Goal: Information Seeking & Learning: Check status

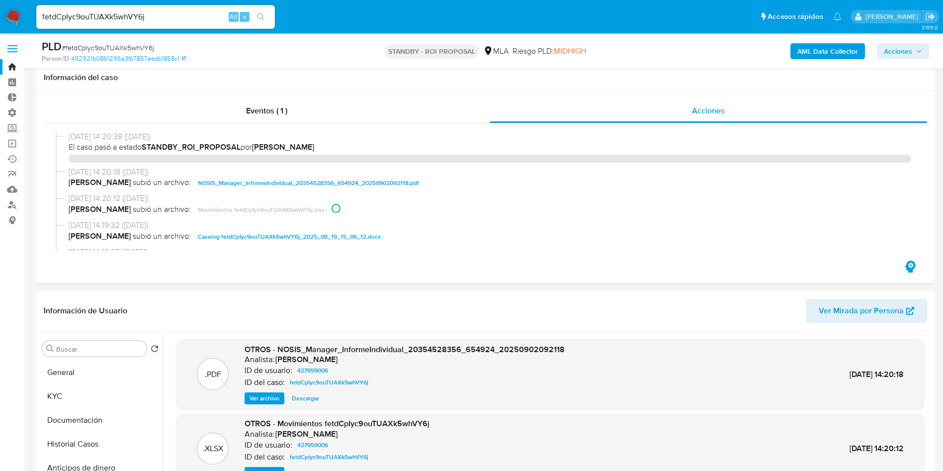
select select "10"
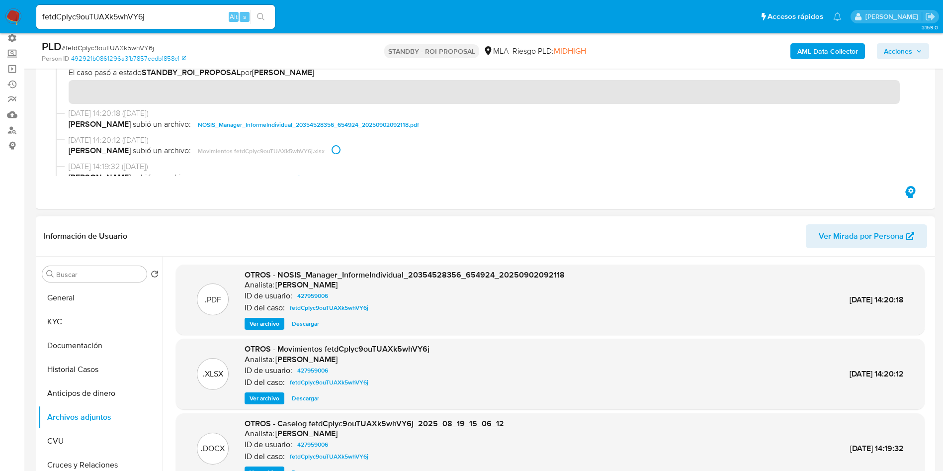
scroll to position [20, 0]
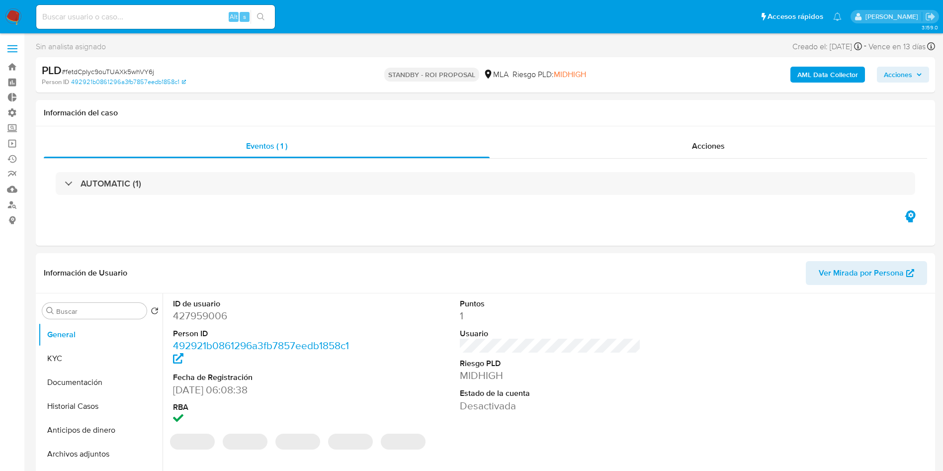
select select "10"
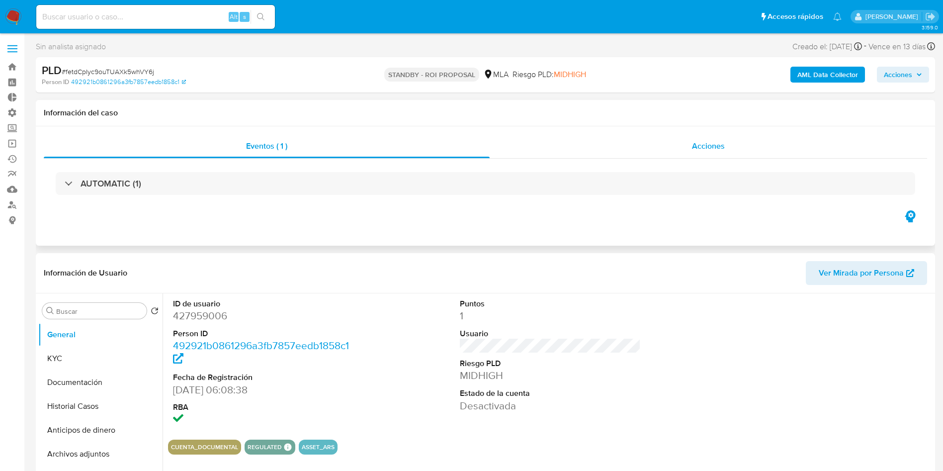
click at [738, 145] on div "Acciones" at bounding box center [709, 146] width 438 height 24
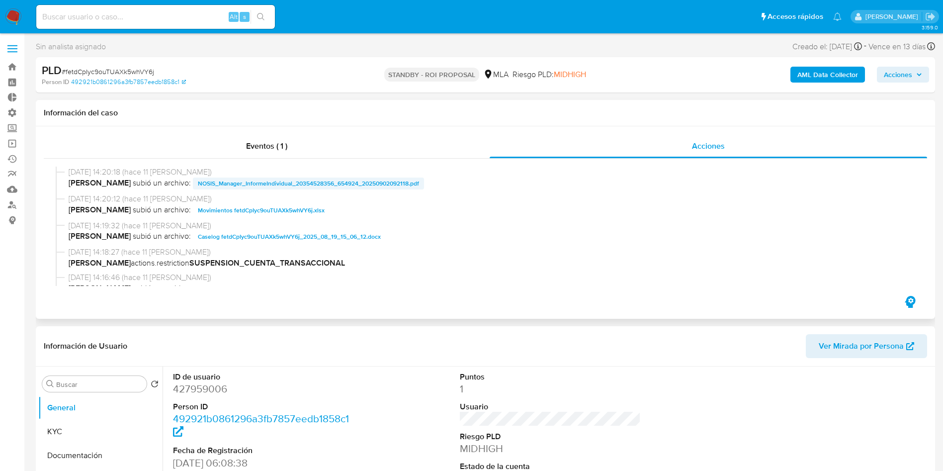
scroll to position [75, 0]
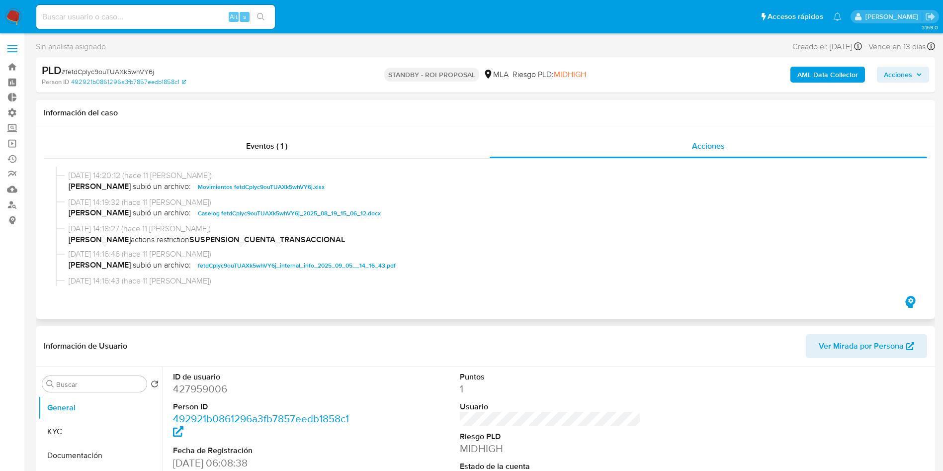
click at [231, 211] on span "Caselog fetdCpIyc9ouTUAXk5whVY6j_2025_08_19_15_06_12.docx" at bounding box center [289, 213] width 183 height 12
click at [139, 12] on input at bounding box center [155, 16] width 239 height 13
paste input "v0ztFlsPDrYMqttEGGl45YzI"
type input "v0ztFlsPDrYMqttEGGl45YzI"
click at [265, 19] on icon "search-icon" at bounding box center [261, 17] width 8 height 8
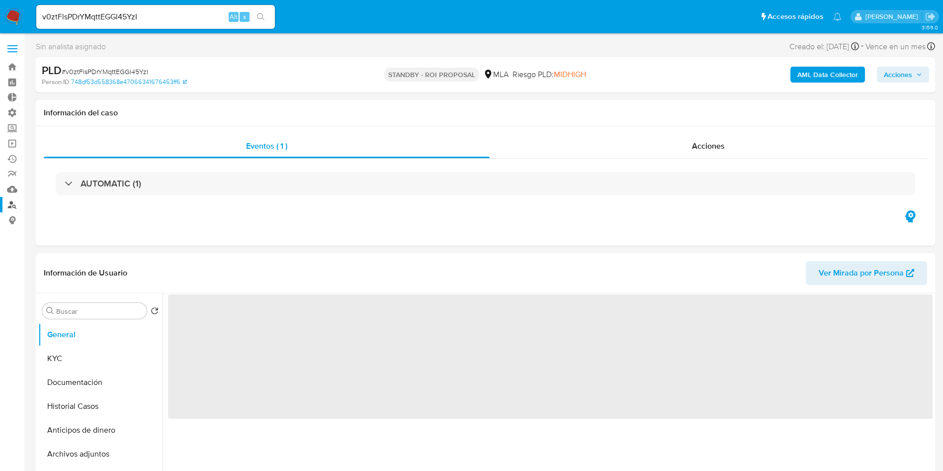
select select "10"
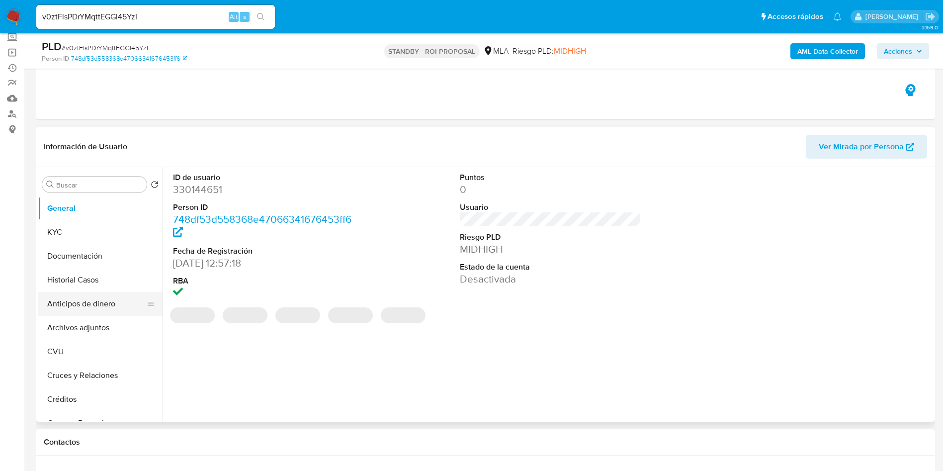
scroll to position [149, 0]
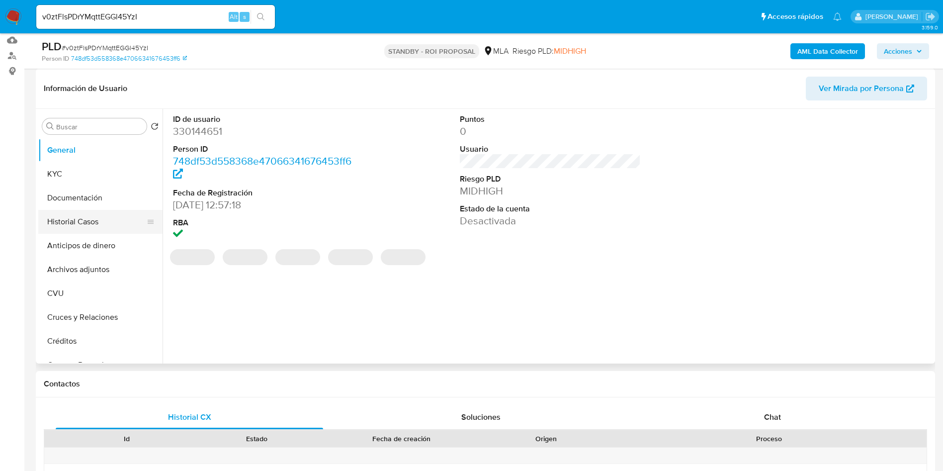
click at [72, 216] on button "Historial Casos" at bounding box center [96, 222] width 116 height 24
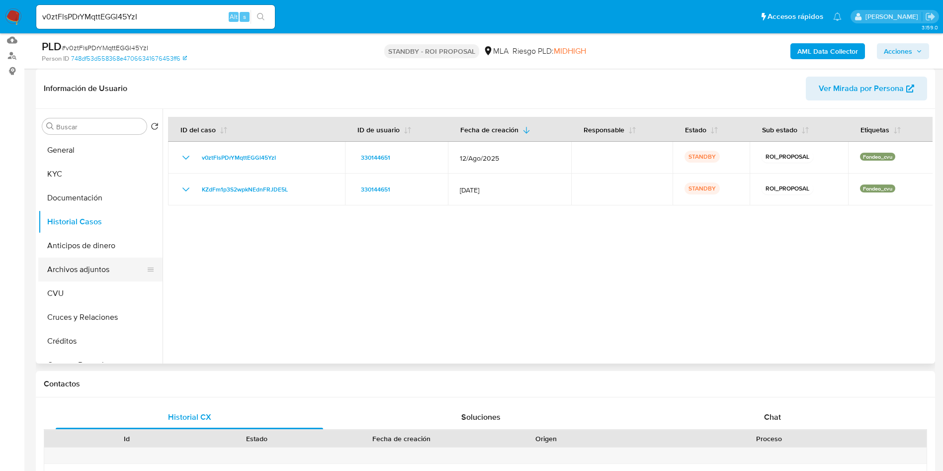
click at [83, 263] on button "Archivos adjuntos" at bounding box center [96, 270] width 116 height 24
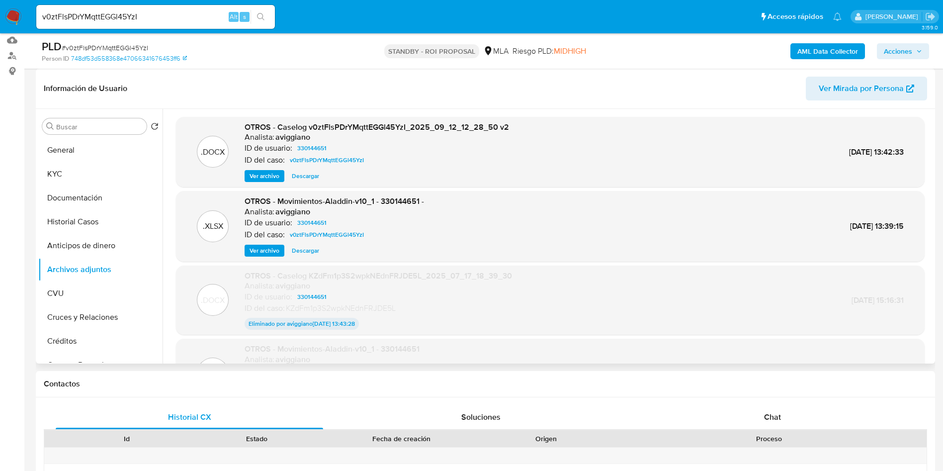
click at [264, 178] on span "Ver archivo" at bounding box center [265, 176] width 30 height 10
click at [74, 220] on button "Historial Casos" at bounding box center [96, 222] width 116 height 24
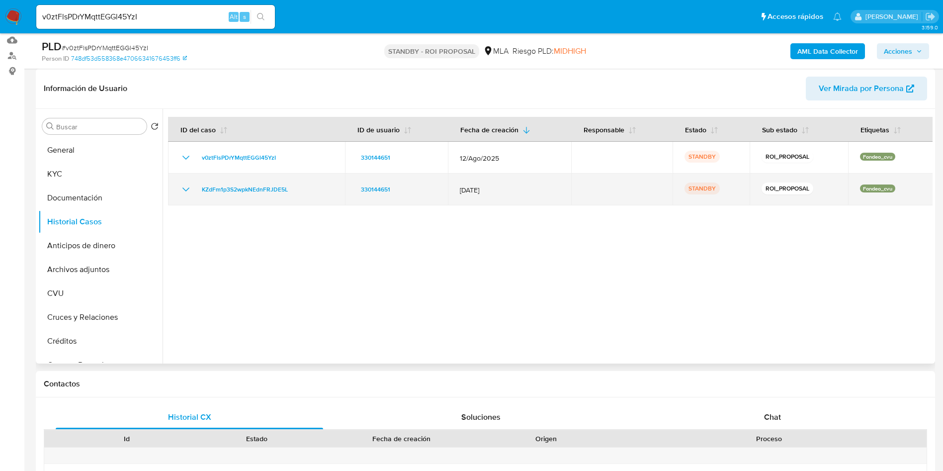
drag, startPoint x: 307, startPoint y: 192, endPoint x: 193, endPoint y: 191, distance: 114.4
click at [193, 191] on div "KZdFm1p3S2wpkNEdnFRJDE5L" at bounding box center [256, 189] width 153 height 12
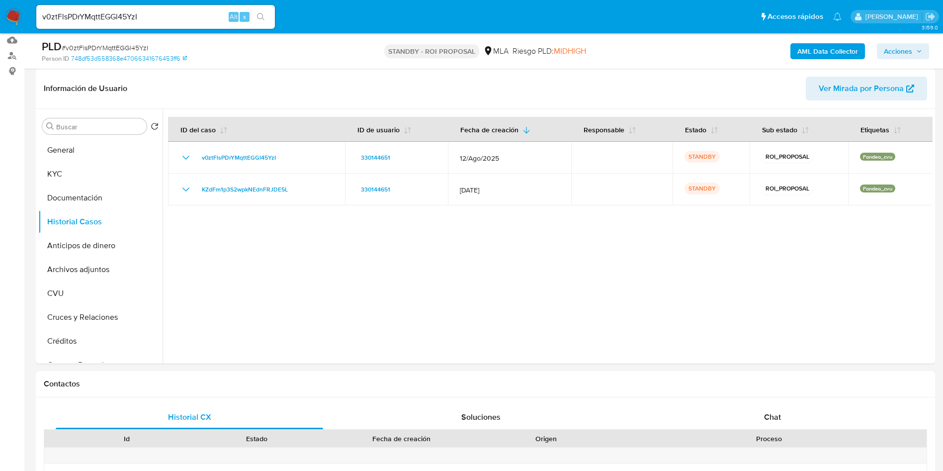
click at [177, 19] on input "v0ztFlsPDrYMqttEGGl45YzI" at bounding box center [155, 16] width 239 height 13
paste input "k7wcFYwm0ilEsocGfDehRIP7"
type input "k7wcFYwm0ilEsocGfDehRIP7"
click at [265, 19] on icon "search-icon" at bounding box center [261, 17] width 8 height 8
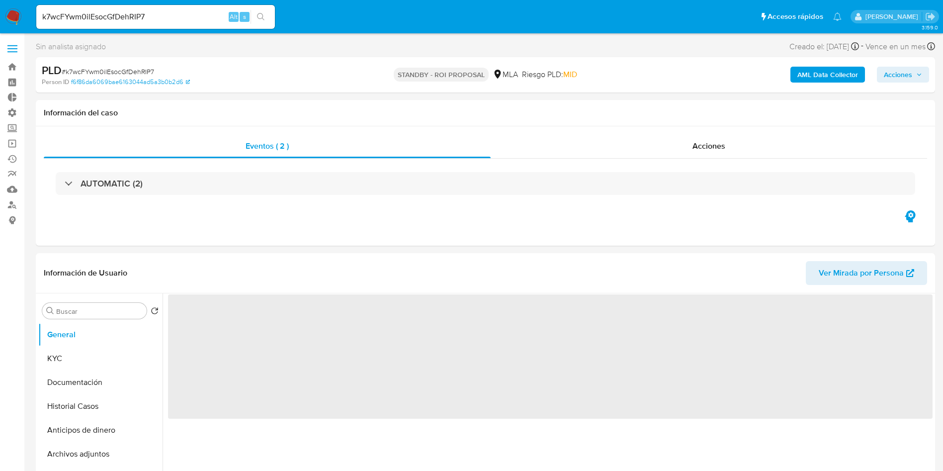
select select "10"
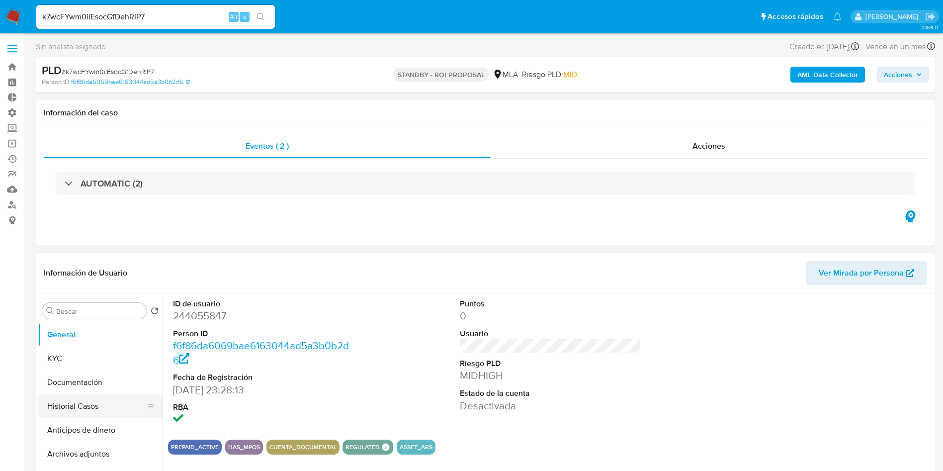
click at [56, 398] on button "Historial Casos" at bounding box center [96, 406] width 116 height 24
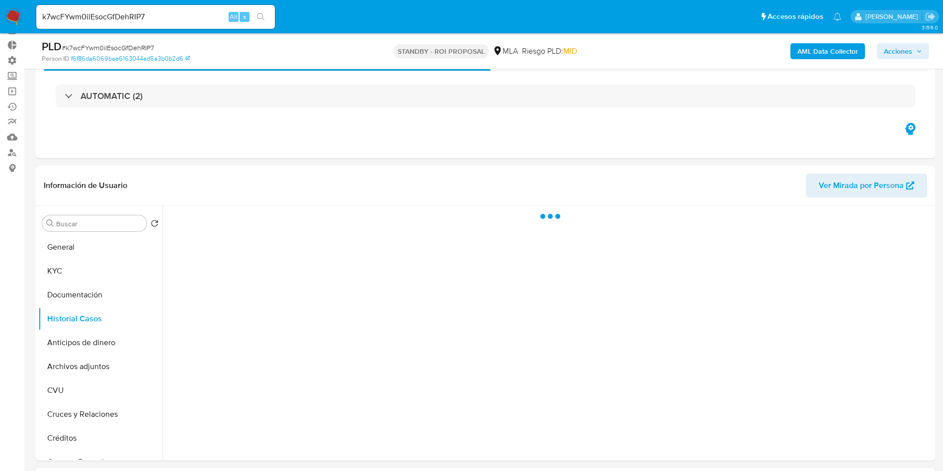
scroll to position [75, 0]
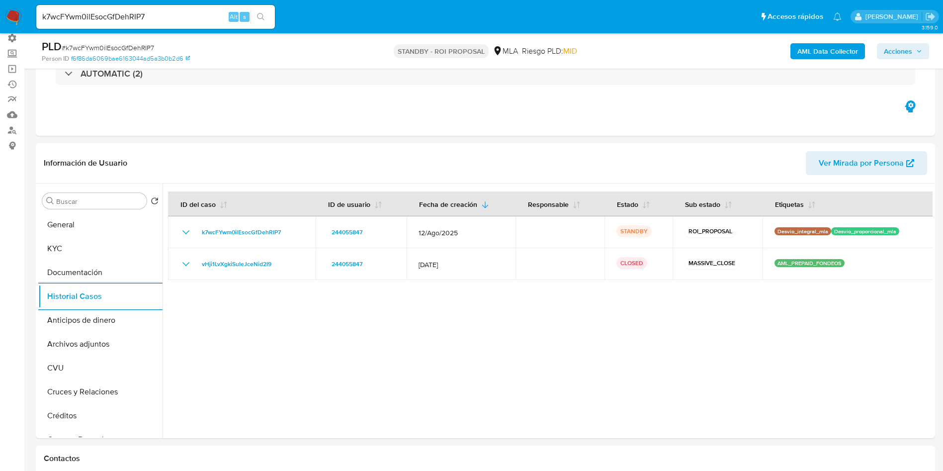
click at [138, 12] on input "k7wcFYwm0ilEsocGfDehRIP7" at bounding box center [155, 16] width 239 height 13
paste input "wEUYC0icxGpogxEIzNONi1jE"
click at [160, 17] on input "k7wcFYwm0ilEsocGfDehRIwEUYC0icxGpogxEIzNONi1jE7" at bounding box center [155, 16] width 239 height 13
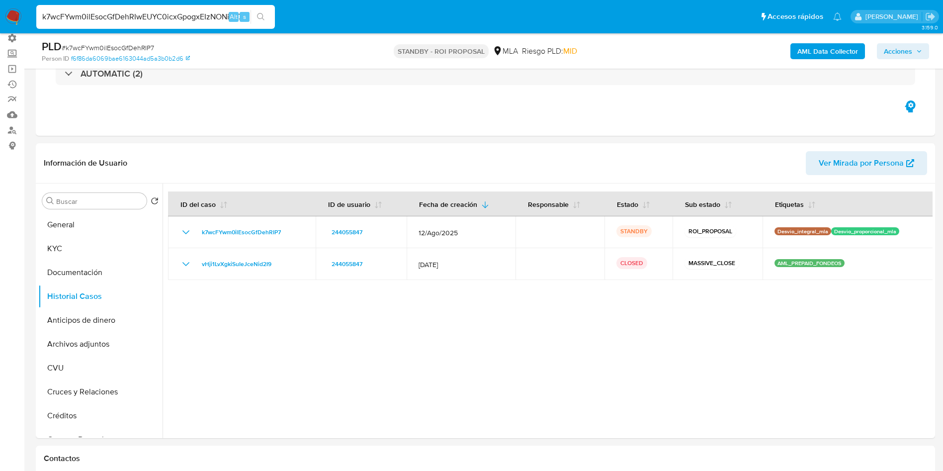
paste input "wEUYC0icxGpogxEIzNONi1jE"
type input "wEUYC0icxGpogxEIzNONi1jE"
click at [258, 17] on icon "search-icon" at bounding box center [261, 17] width 8 height 8
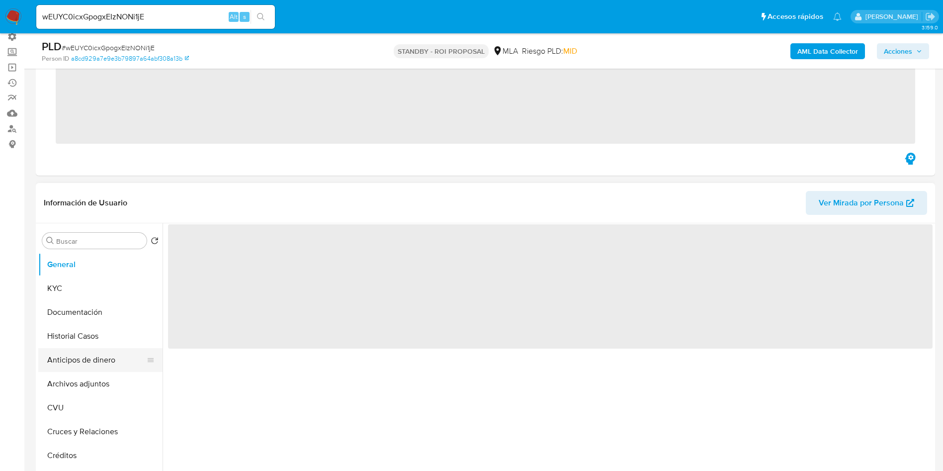
scroll to position [149, 0]
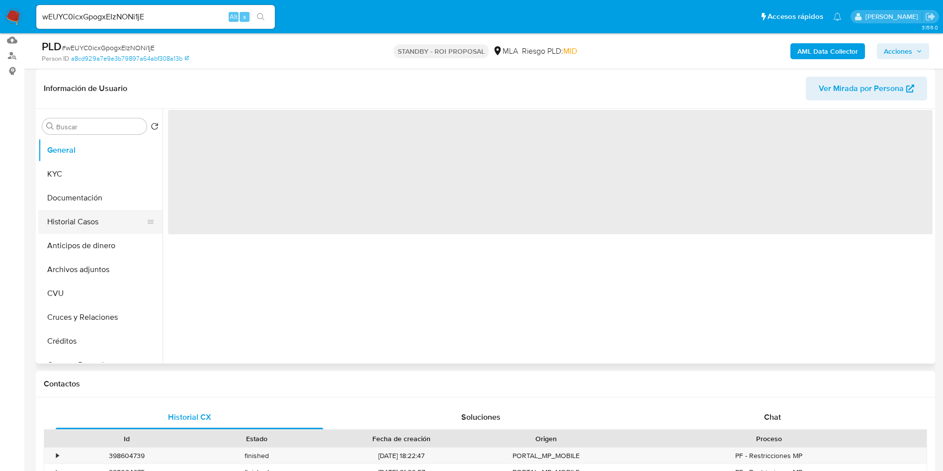
select select "10"
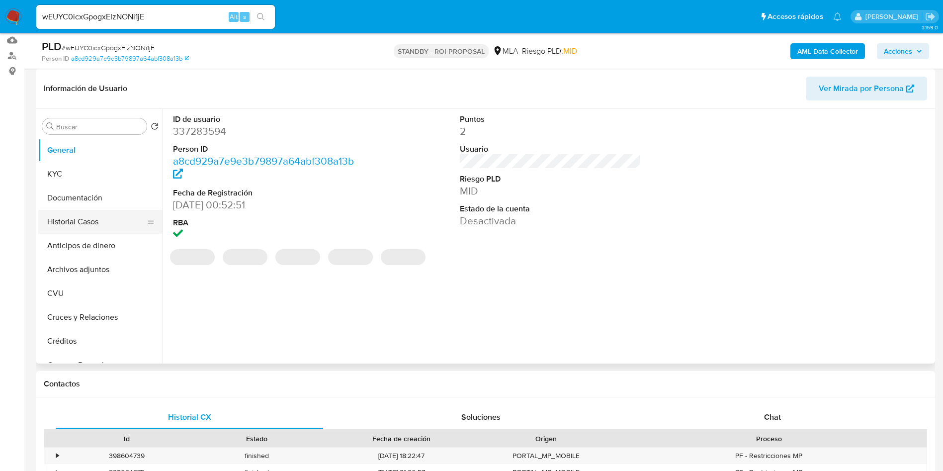
click at [67, 228] on button "Historial Casos" at bounding box center [96, 222] width 116 height 24
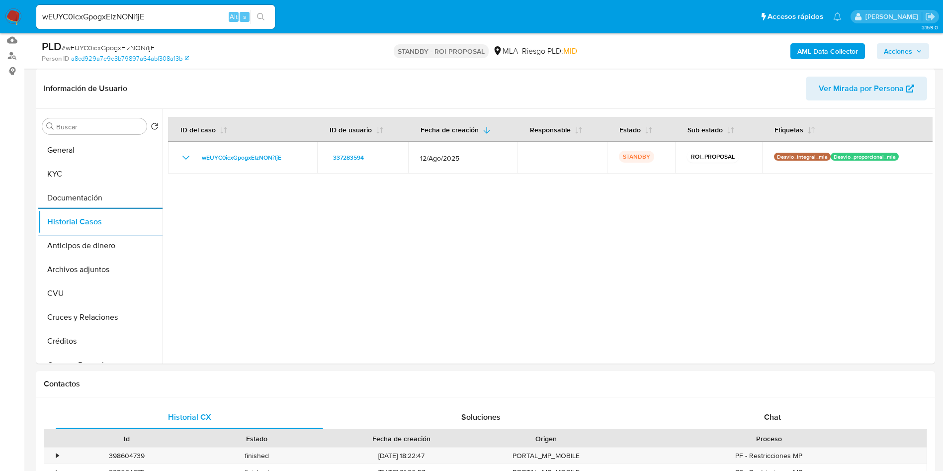
click at [191, 23] on div "wEUYC0icxGpogxEIzNONi1jE Alt s" at bounding box center [155, 17] width 239 height 24
click at [190, 19] on input "wEUYC0icxGpogxEIzNONi1jE" at bounding box center [155, 16] width 239 height 13
paste input "bx8anWqcmY2GXa19SmrnKRPs"
type input "bx8anWqcmY2GXa19SmrnKRPs"
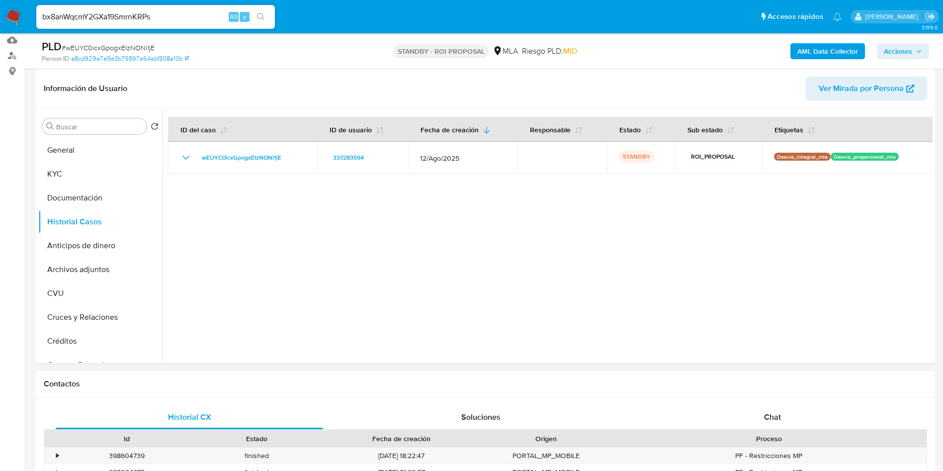
click at [262, 18] on icon "search-icon" at bounding box center [260, 16] width 7 height 7
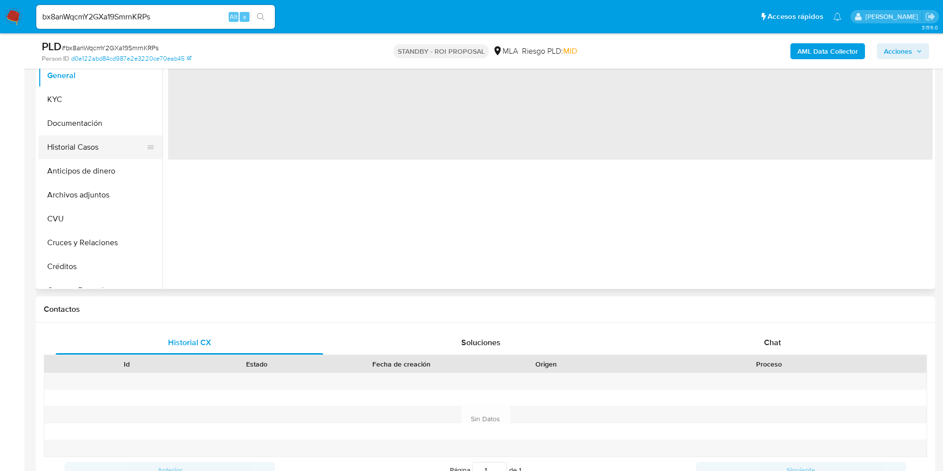
select select "10"
click at [83, 143] on button "Historial Casos" at bounding box center [96, 147] width 116 height 24
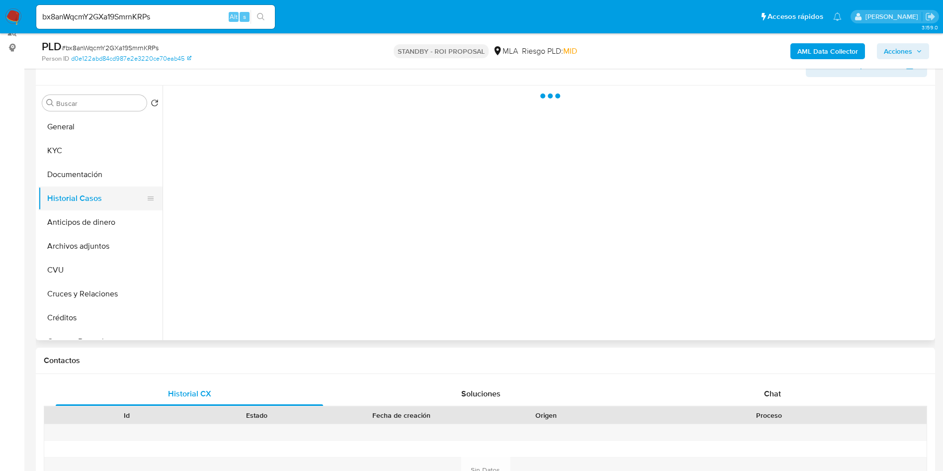
scroll to position [149, 0]
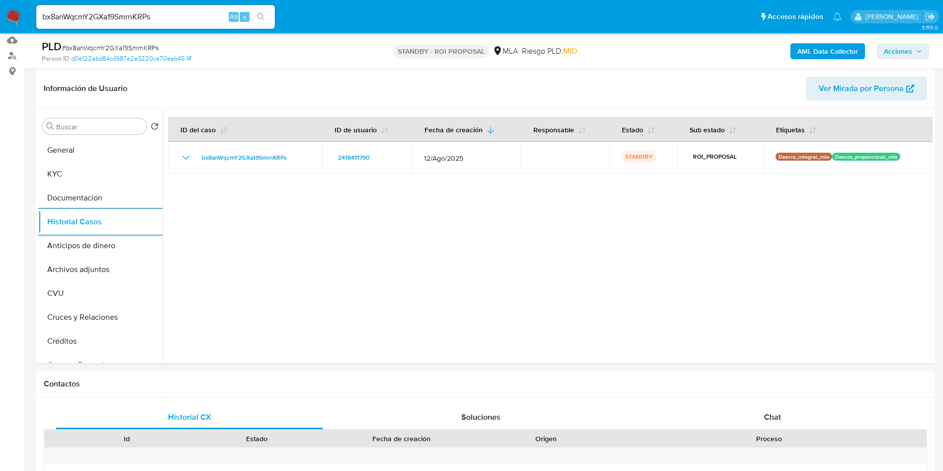
click at [143, 20] on input "bx8anWqcmY2GXa19SmrnKRPs" at bounding box center [155, 16] width 239 height 13
paste input "SrarPqJMTq8NvtQsDbsZfNYp"
type input "SrarPqJMTq8NvtQsDbsZfNYp"
click at [264, 20] on icon "search-icon" at bounding box center [261, 17] width 8 height 8
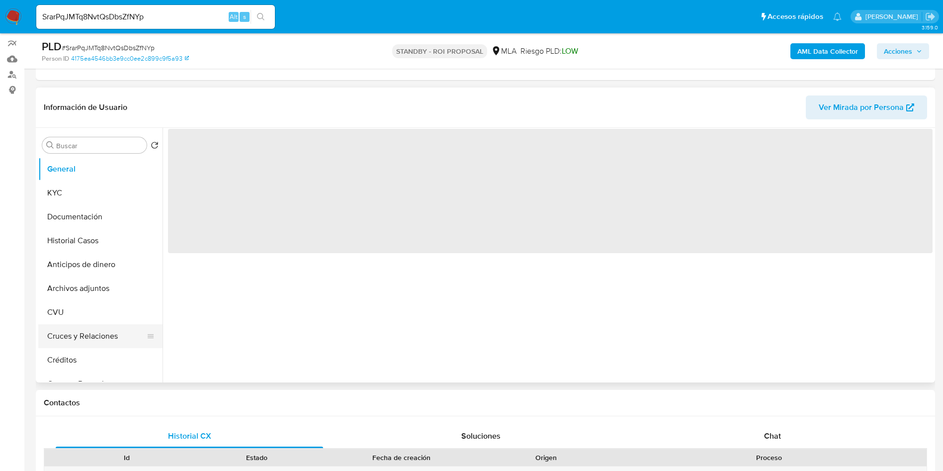
scroll to position [149, 0]
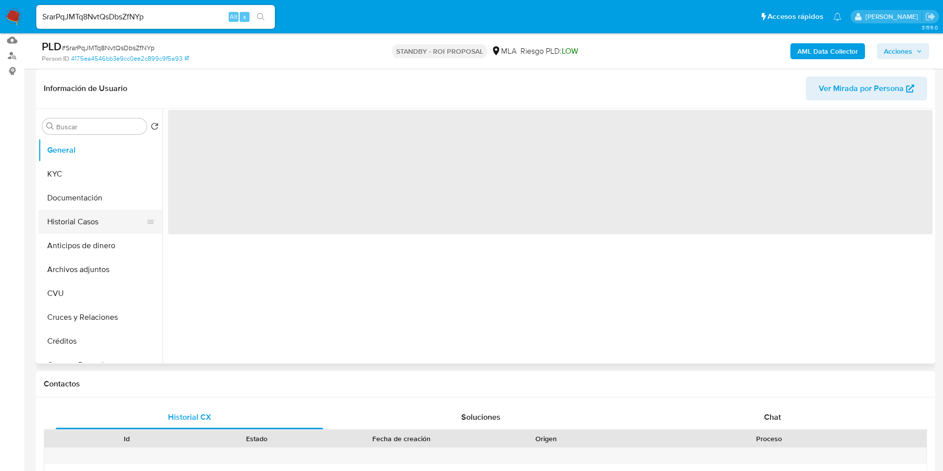
select select "10"
click at [56, 217] on button "Historial Casos" at bounding box center [96, 222] width 116 height 24
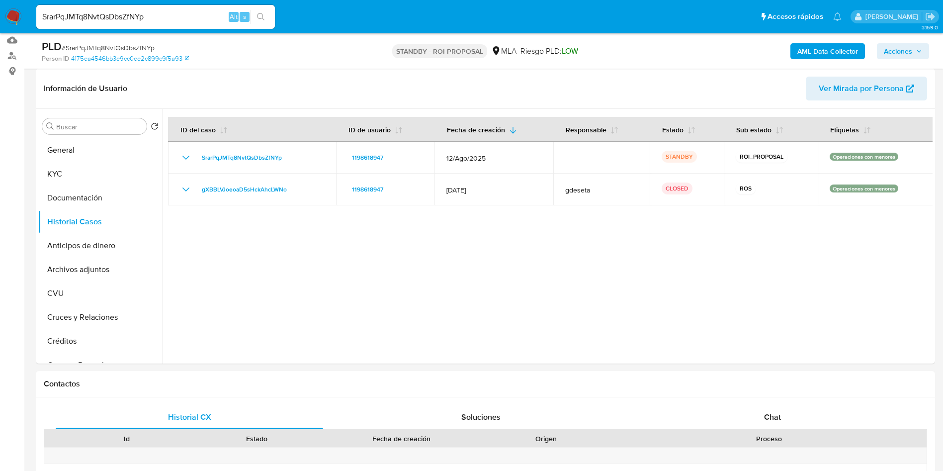
click at [181, 14] on input "SrarPqJMTq8NvtQsDbsZfNYp" at bounding box center [155, 16] width 239 height 13
paste input "7cuoFzu28yAivuKOzGy30TaC"
type input "7cuoFzu28yAivuKOzGy30TaC"
click at [263, 17] on icon "search-icon" at bounding box center [261, 17] width 8 height 8
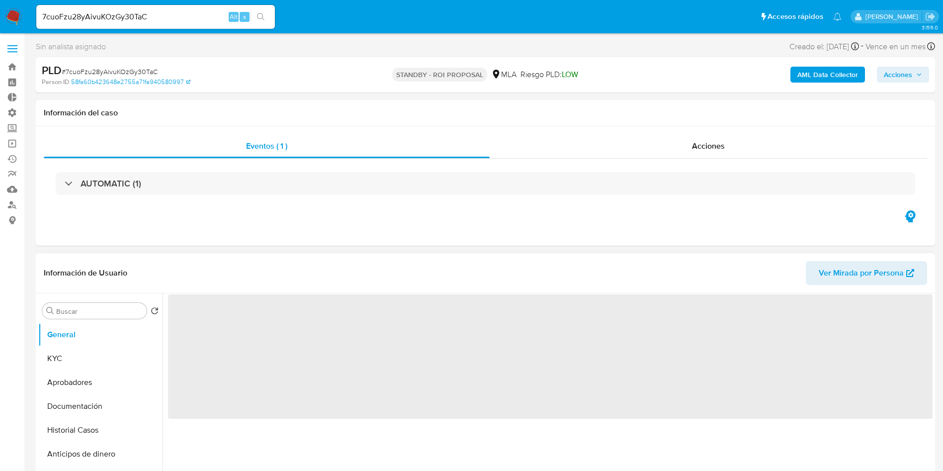
select select "10"
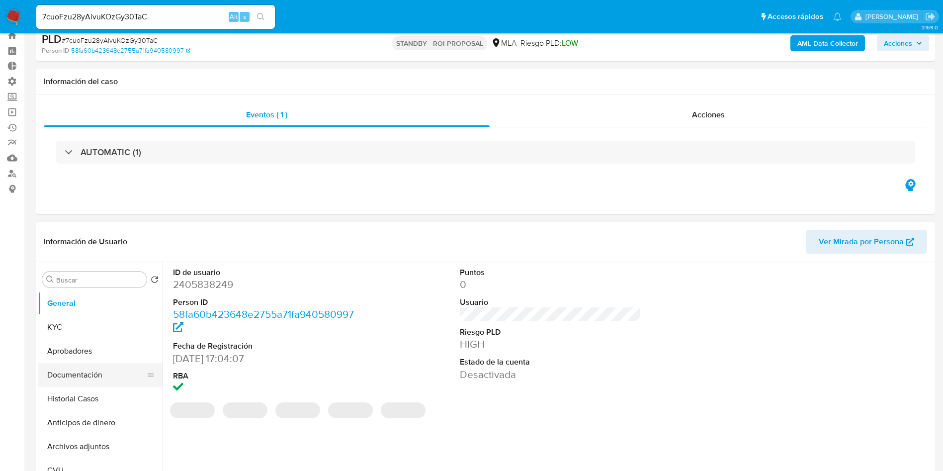
scroll to position [75, 0]
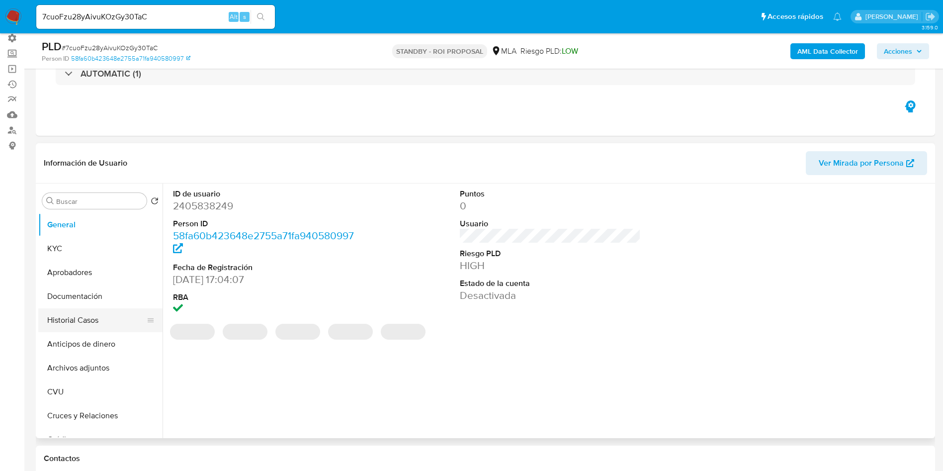
click at [86, 321] on button "Historial Casos" at bounding box center [96, 320] width 116 height 24
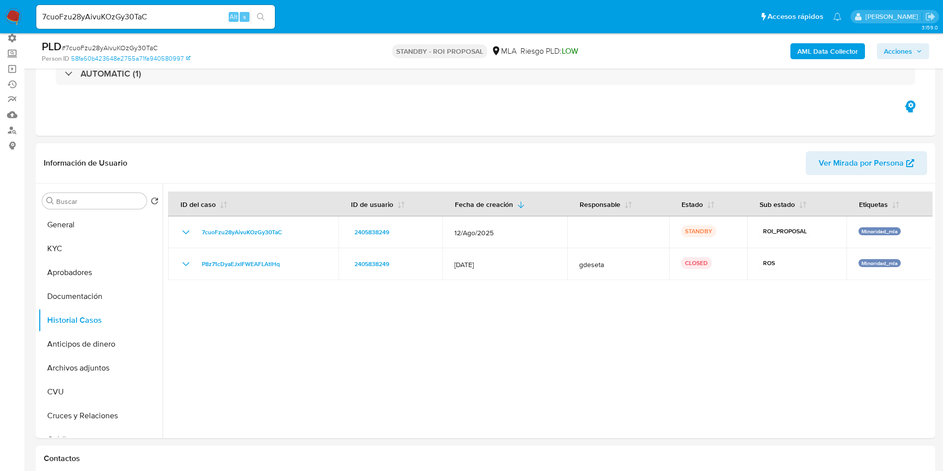
click at [93, 15] on input "7cuoFzu28yAivuKOzGy30TaC" at bounding box center [155, 16] width 239 height 13
paste input "630287933"
type input "630287933"
click at [265, 20] on icon "search-icon" at bounding box center [261, 17] width 8 height 8
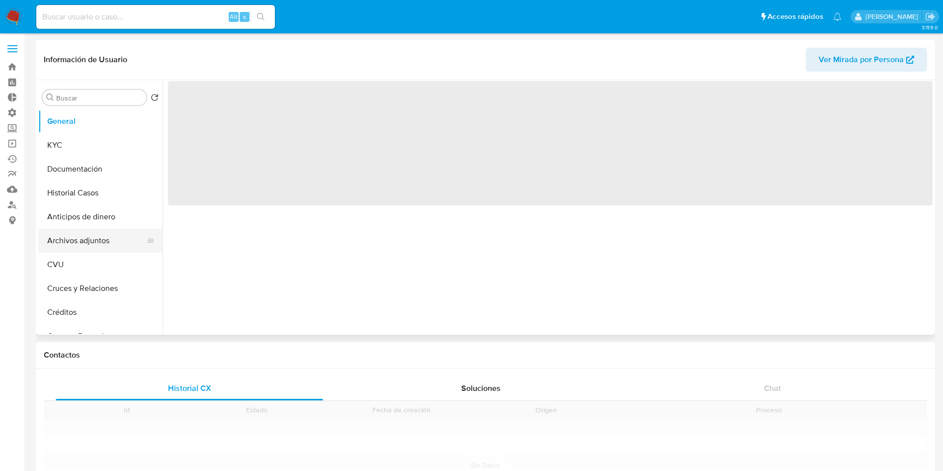
click at [74, 244] on button "Archivos adjuntos" at bounding box center [96, 241] width 116 height 24
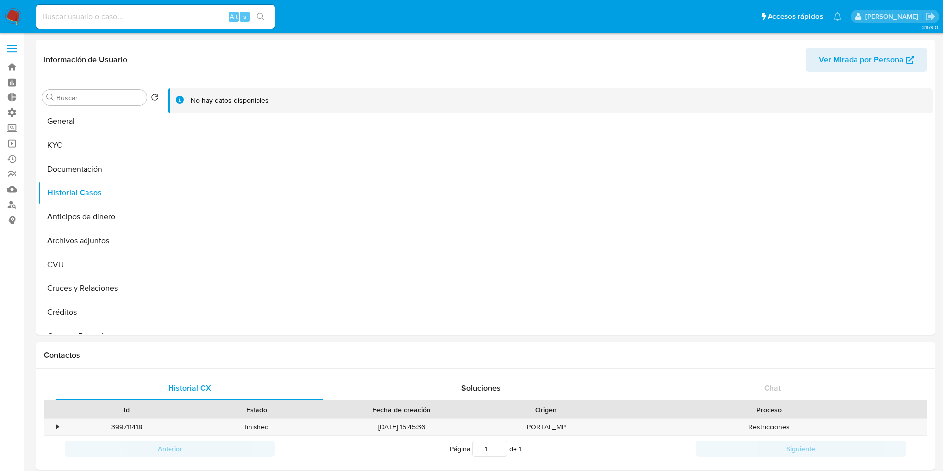
select select "10"
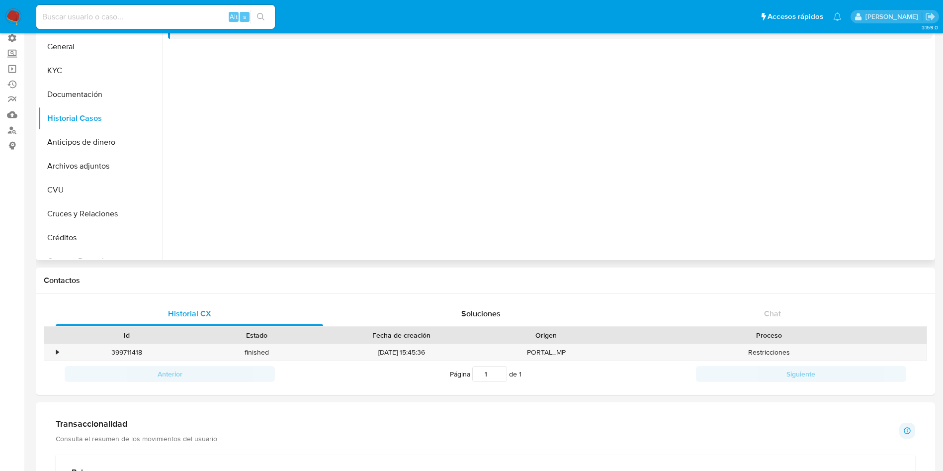
scroll to position [468, 0]
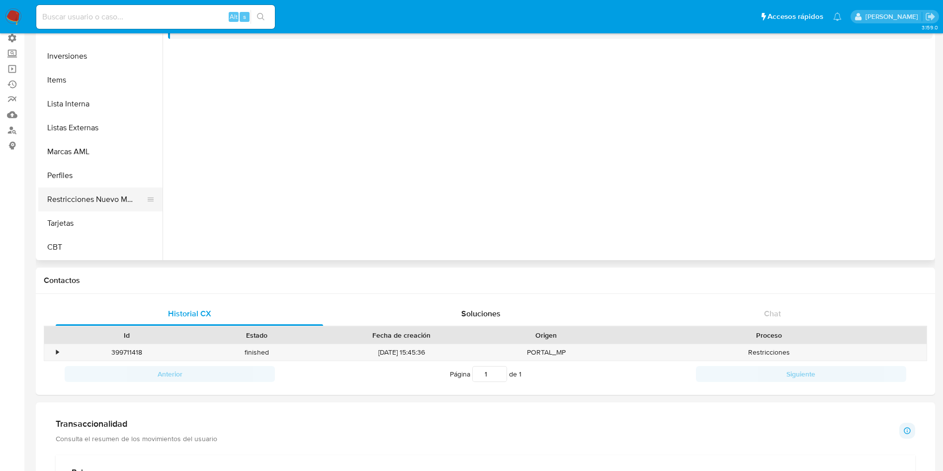
click at [114, 204] on button "Restricciones Nuevo Mundo" at bounding box center [96, 199] width 116 height 24
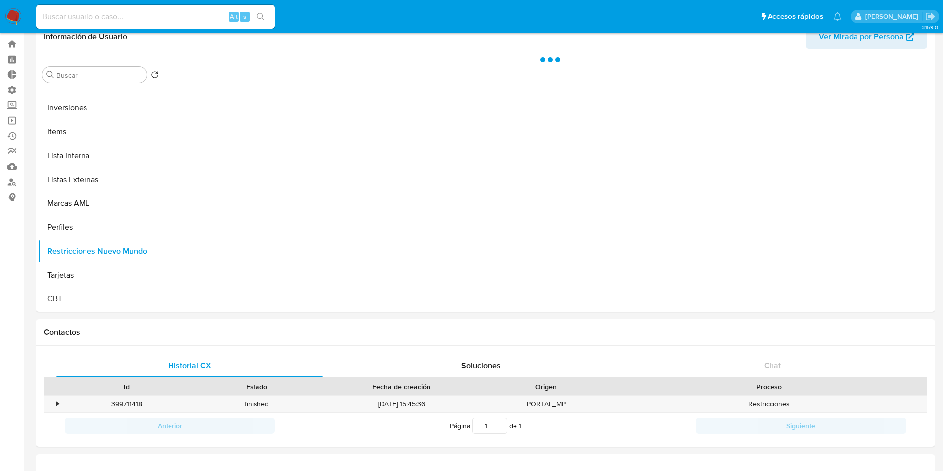
scroll to position [0, 0]
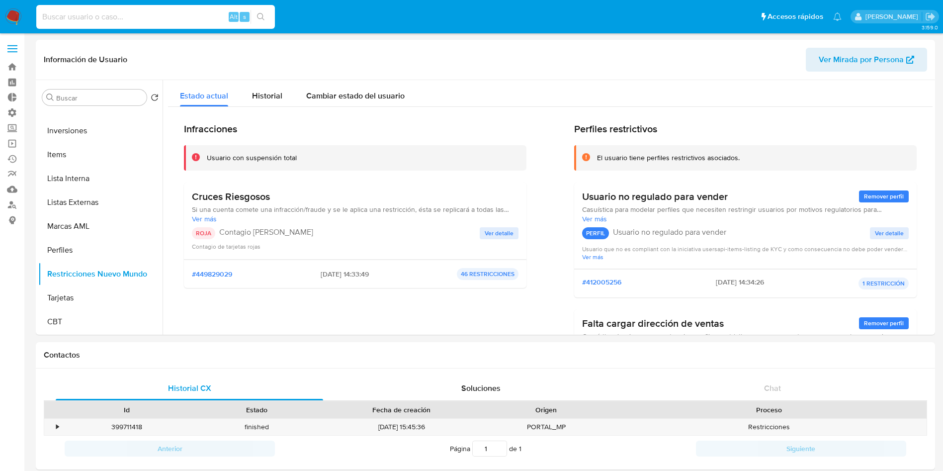
click at [120, 14] on input at bounding box center [155, 16] width 239 height 13
paste input "2477440674"
type input "2477440674"
click at [261, 16] on icon "search-icon" at bounding box center [261, 17] width 8 height 8
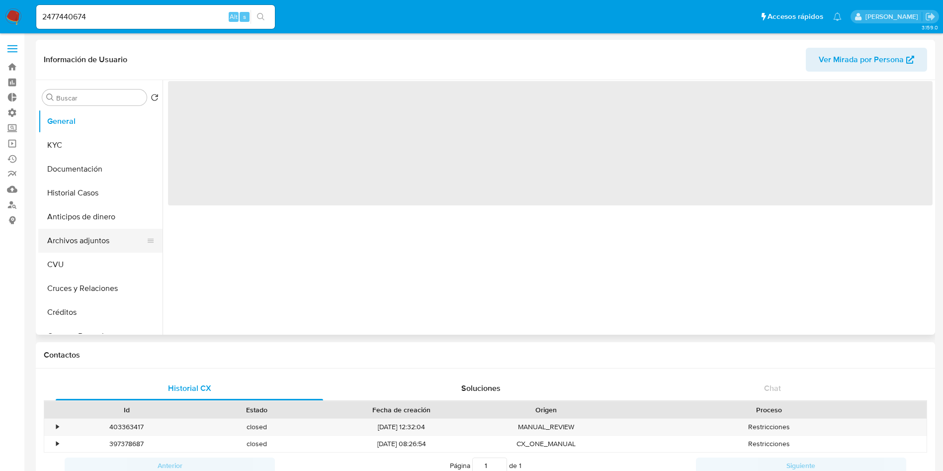
click at [71, 234] on button "Archivos adjuntos" at bounding box center [96, 241] width 116 height 24
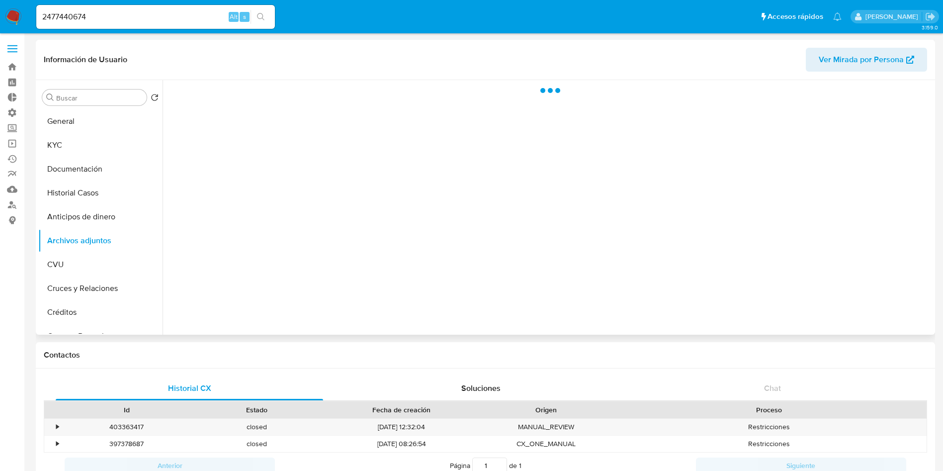
select select "10"
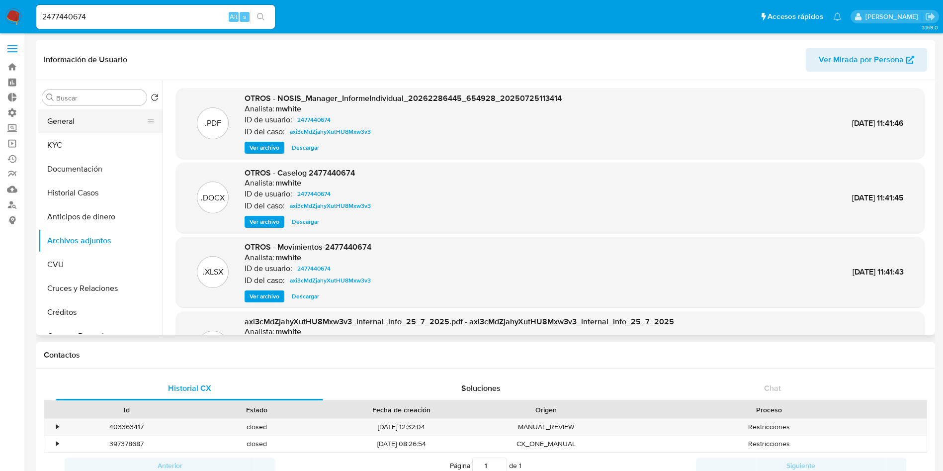
click at [53, 124] on button "General" at bounding box center [96, 121] width 116 height 24
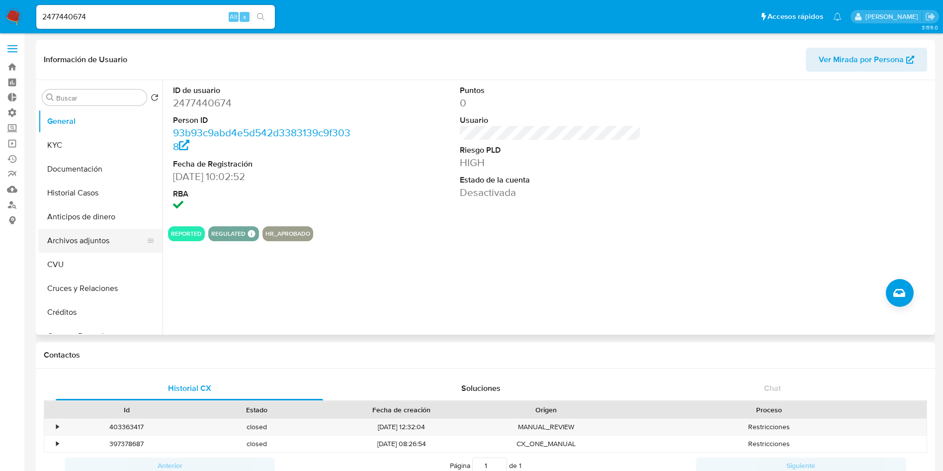
click at [93, 237] on button "Archivos adjuntos" at bounding box center [96, 241] width 116 height 24
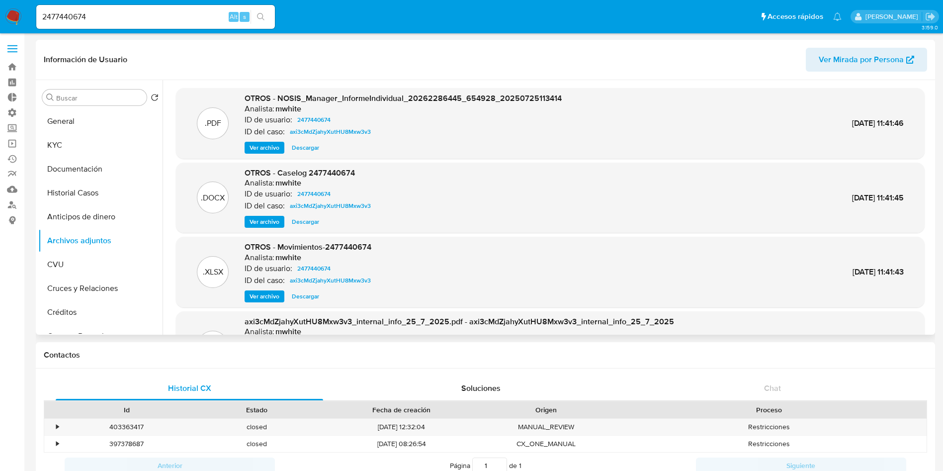
click at [312, 223] on span "Descargar" at bounding box center [305, 222] width 27 height 10
click at [96, 124] on button "General" at bounding box center [96, 121] width 116 height 24
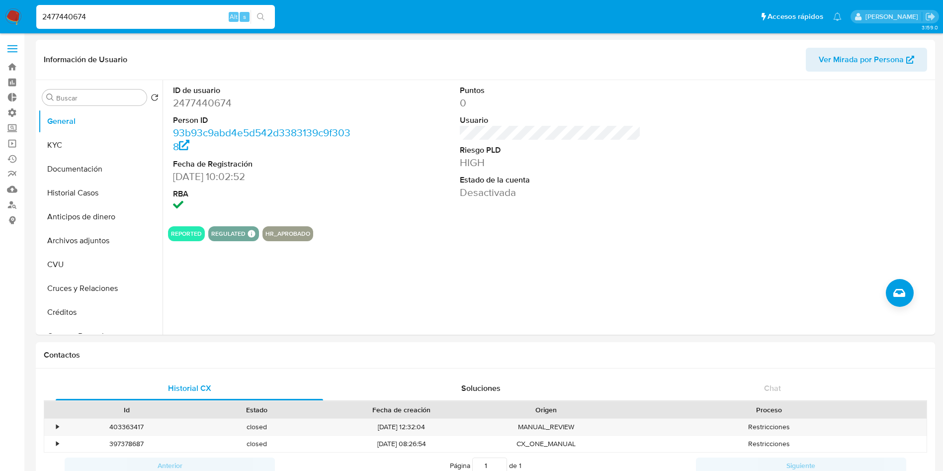
click at [159, 14] on input "2477440674" at bounding box center [155, 16] width 239 height 13
paste input "AbnxPWAftN7r1WRxqJDdqBrQ"
type input "AbnxPWAftN7r1WRxqJDdqBrQ"
click at [254, 18] on button "search-icon" at bounding box center [261, 17] width 20 height 14
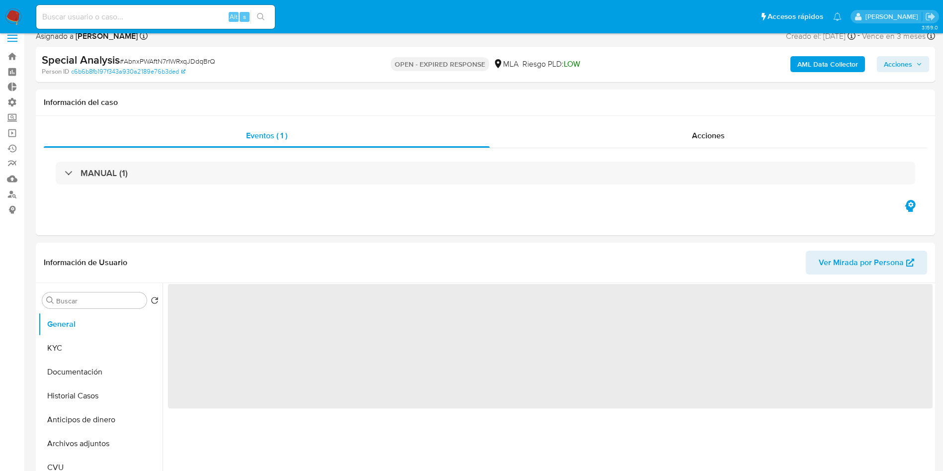
scroll to position [75, 0]
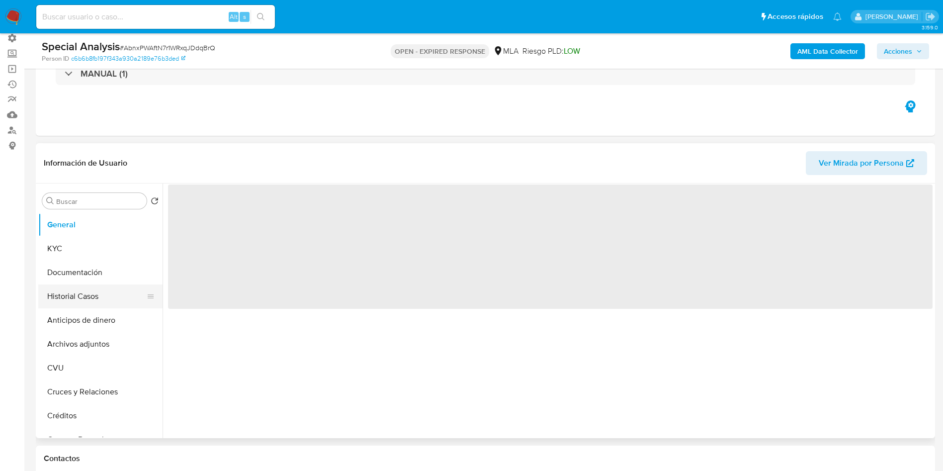
select select "10"
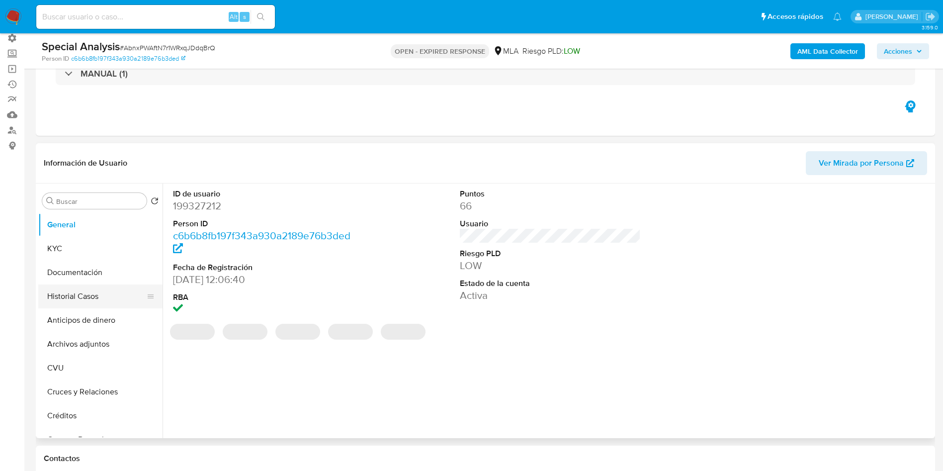
click at [70, 302] on button "Historial Casos" at bounding box center [96, 296] width 116 height 24
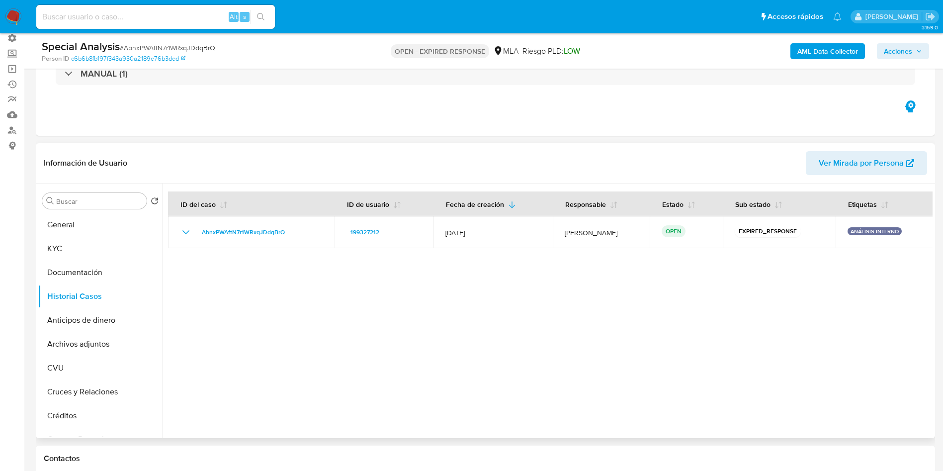
click at [496, 325] on div at bounding box center [548, 310] width 770 height 255
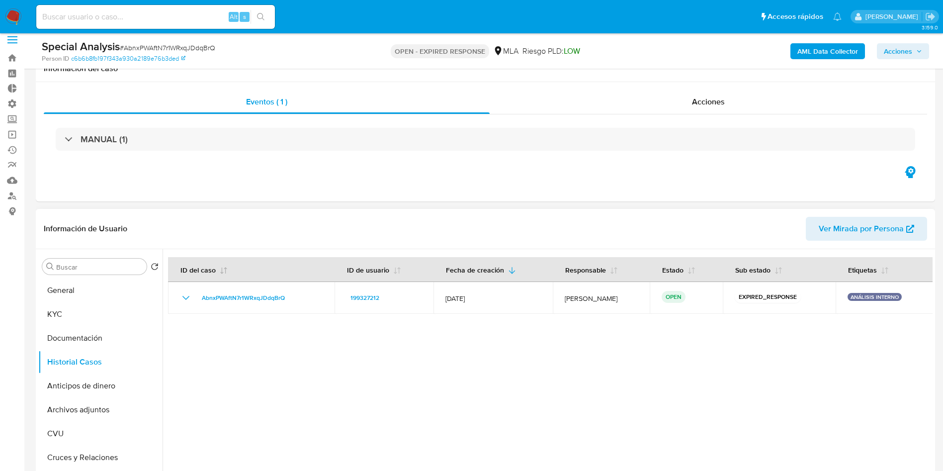
scroll to position [0, 0]
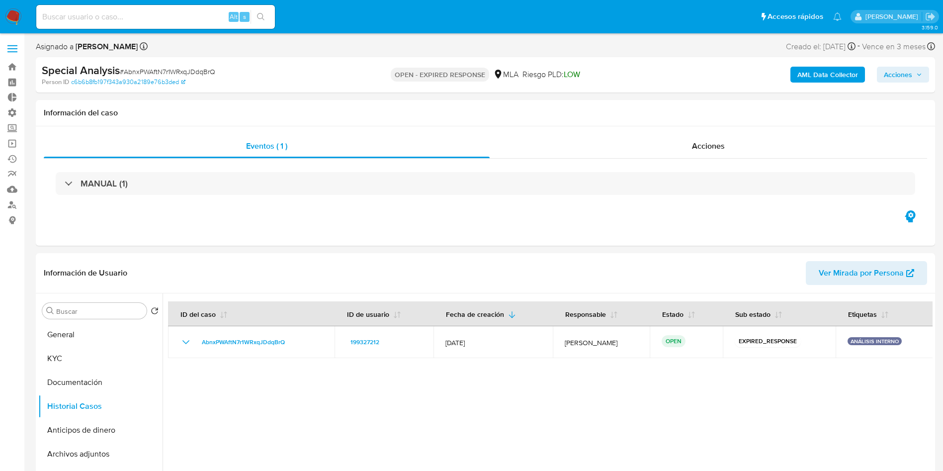
click at [176, 17] on input at bounding box center [155, 16] width 239 height 13
paste input "mbN9C0KG37Pd3N77QeMYr4kD"
type input "mbN9C0KG37Pd3N77QeMYr4kD"
click at [264, 19] on icon "search-icon" at bounding box center [260, 16] width 7 height 7
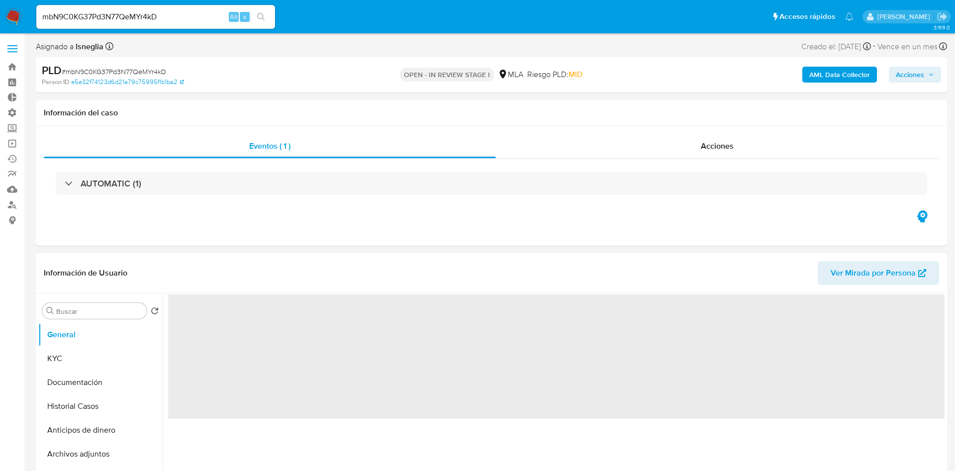
select select "10"
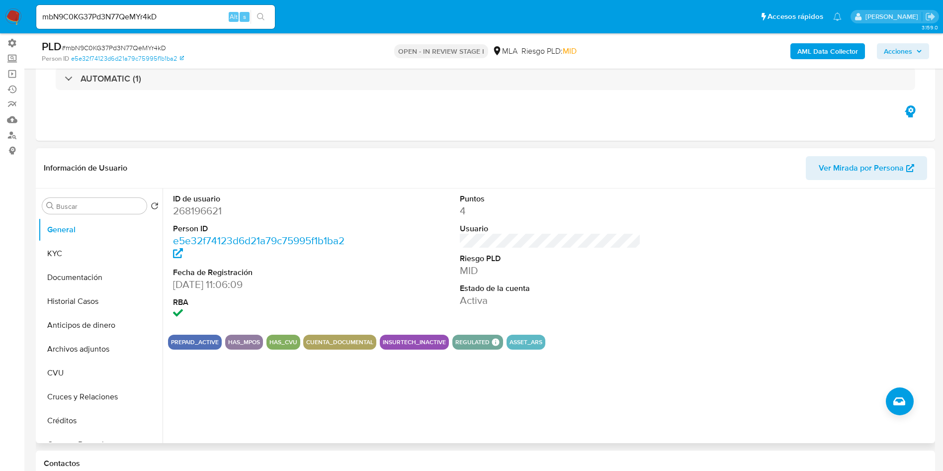
scroll to position [149, 0]
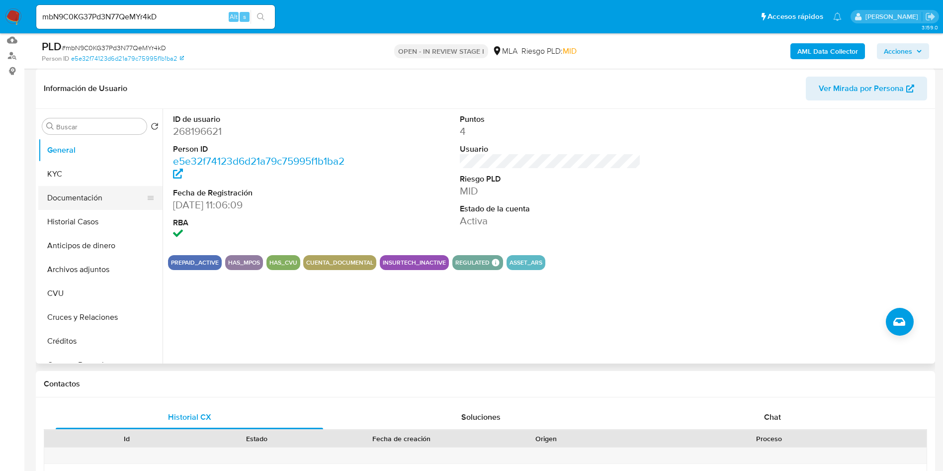
drag, startPoint x: 52, startPoint y: 177, endPoint x: 84, endPoint y: 190, distance: 34.5
click at [52, 177] on button "KYC" at bounding box center [100, 174] width 124 height 24
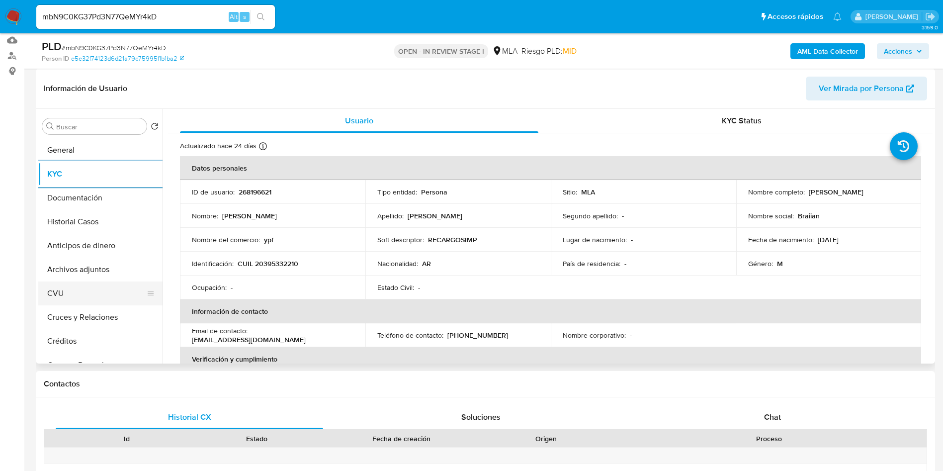
click at [80, 297] on button "CVU" at bounding box center [96, 293] width 116 height 24
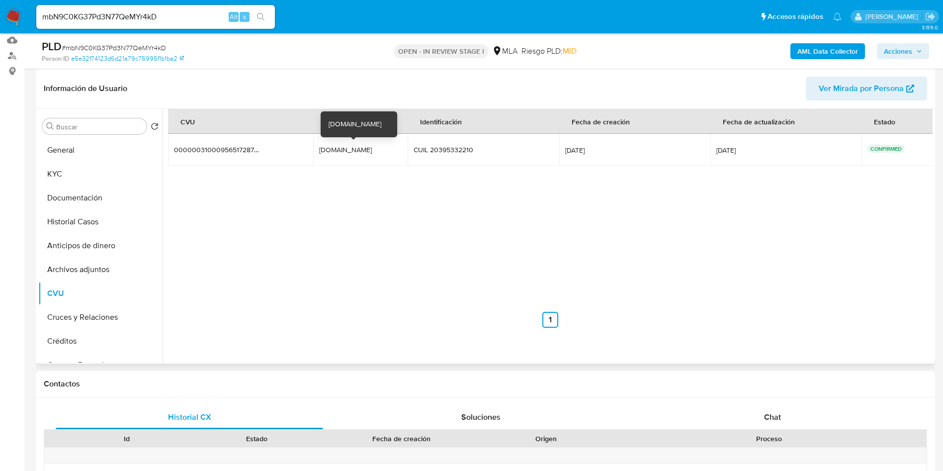
click at [342, 150] on div "Briancash.mp" at bounding box center [351, 149] width 64 height 9
click at [481, 240] on div "CVU Alias Identificación Fecha de creación Fecha de actualización Estado 000000…" at bounding box center [550, 218] width 765 height 219
click at [73, 174] on button "KYC" at bounding box center [96, 174] width 116 height 24
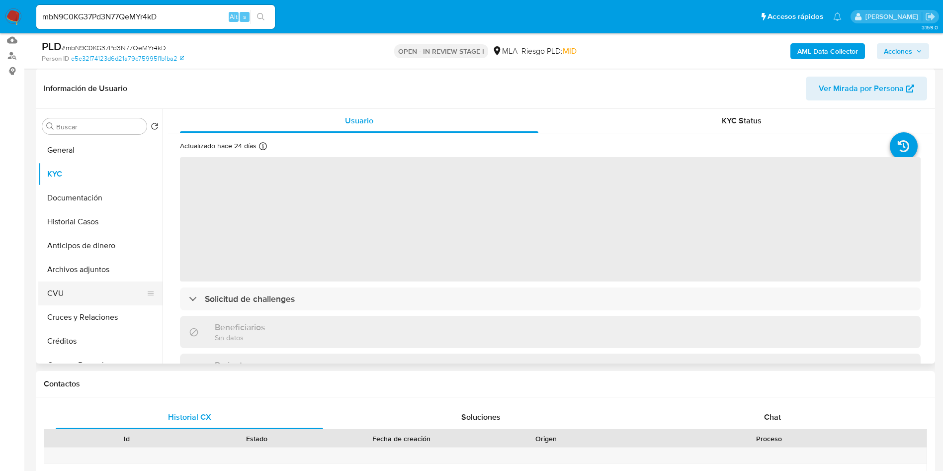
click at [84, 296] on button "CVU" at bounding box center [96, 293] width 116 height 24
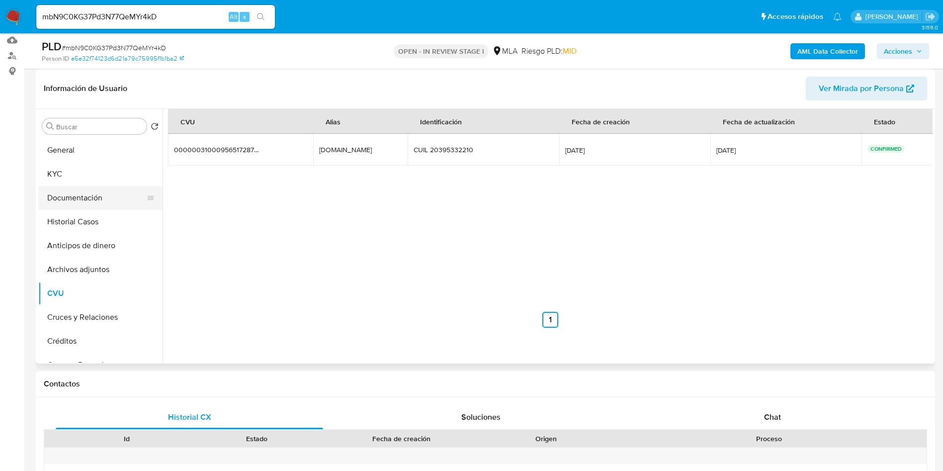
click at [76, 196] on button "Documentación" at bounding box center [96, 198] width 116 height 24
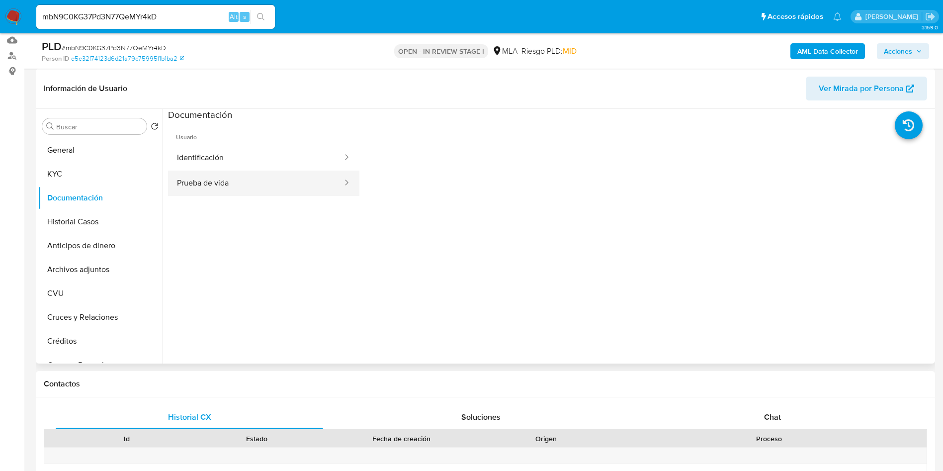
click at [258, 184] on button "Prueba de vida" at bounding box center [256, 183] width 176 height 25
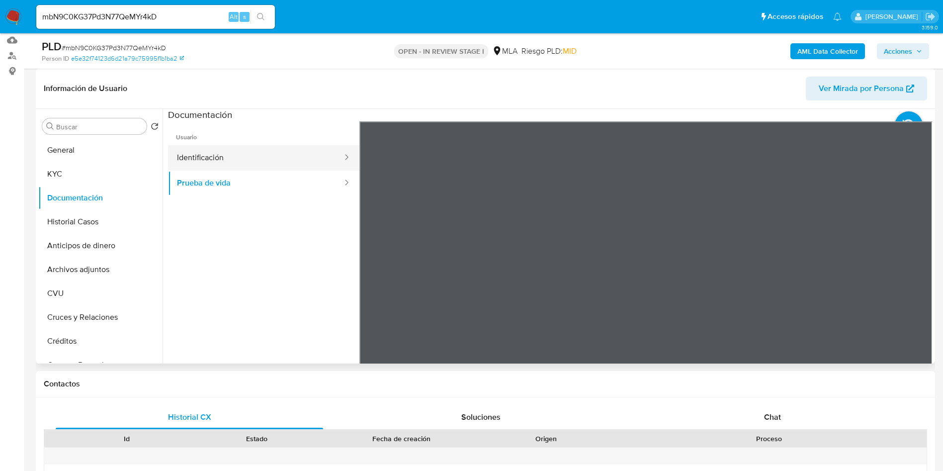
click at [227, 159] on button "Identificación" at bounding box center [256, 157] width 176 height 25
click at [916, 288] on icon at bounding box center [920, 283] width 20 height 20
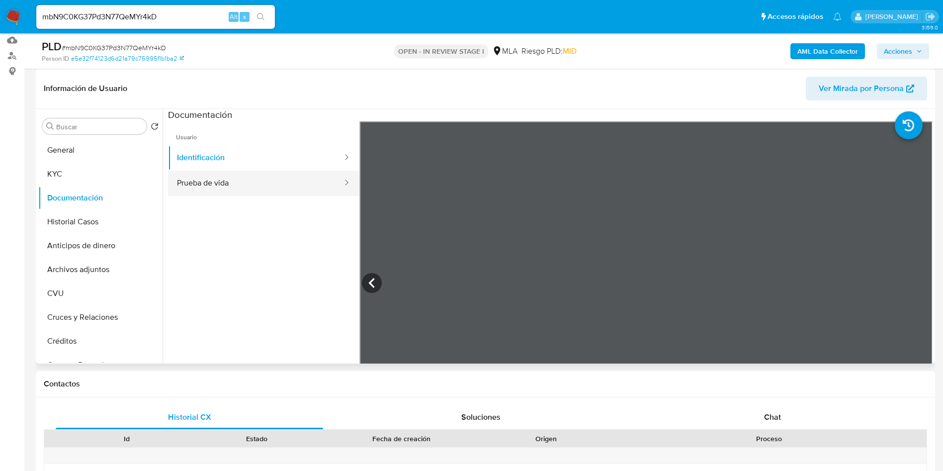
click at [192, 175] on button "Prueba de vida" at bounding box center [256, 183] width 176 height 25
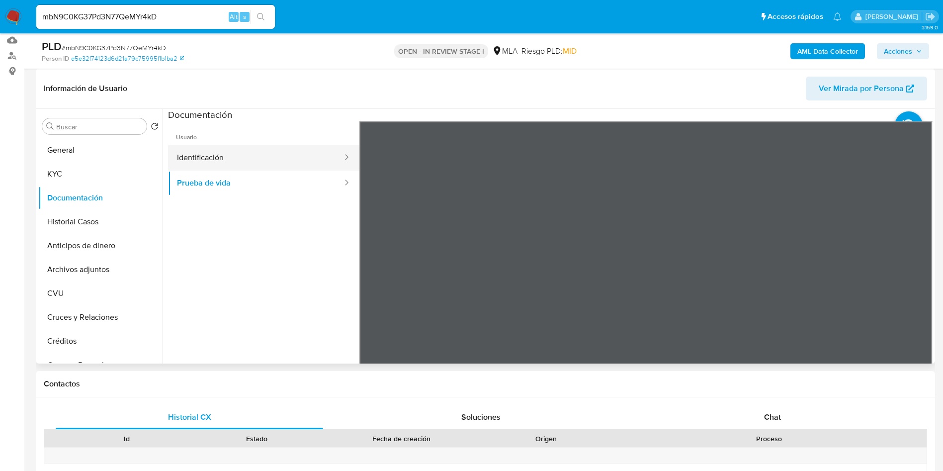
click at [239, 154] on button "Identificación" at bounding box center [256, 157] width 176 height 25
click at [160, 24] on div "mbN9C0KG37Pd3N77QeMYr4kD Alt s" at bounding box center [155, 17] width 239 height 24
click at [158, 14] on input "mbN9C0KG37Pd3N77QeMYr4kD" at bounding box center [155, 16] width 239 height 13
paste input "SbVDb9tKK3l7icp2yN21bRsg"
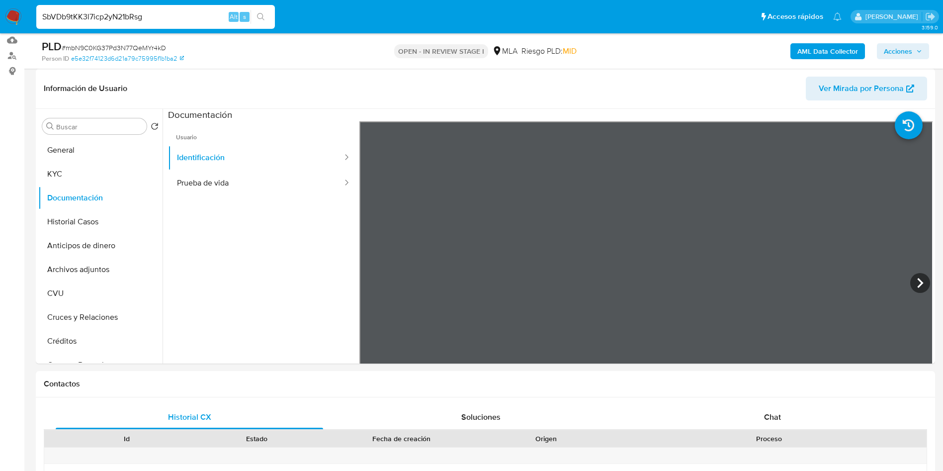
type input "SbVDb9tKK3l7icp2yN21bRsg"
click at [267, 19] on button "search-icon" at bounding box center [261, 17] width 20 height 14
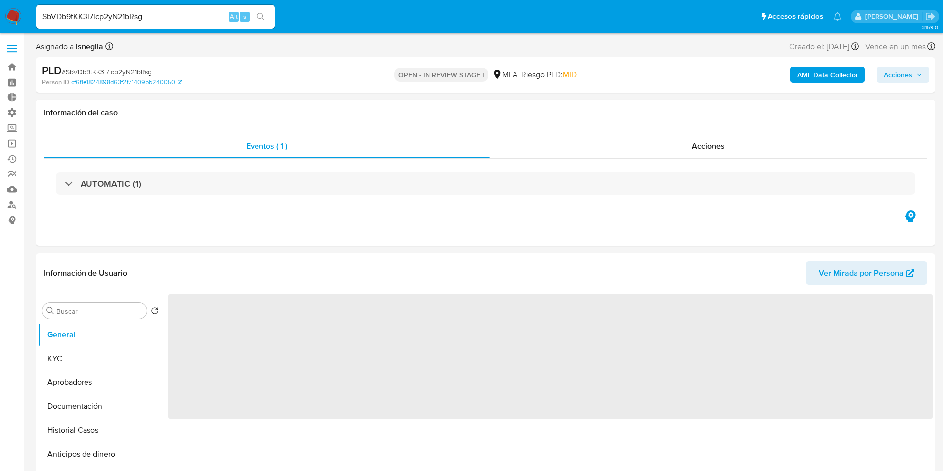
select select "10"
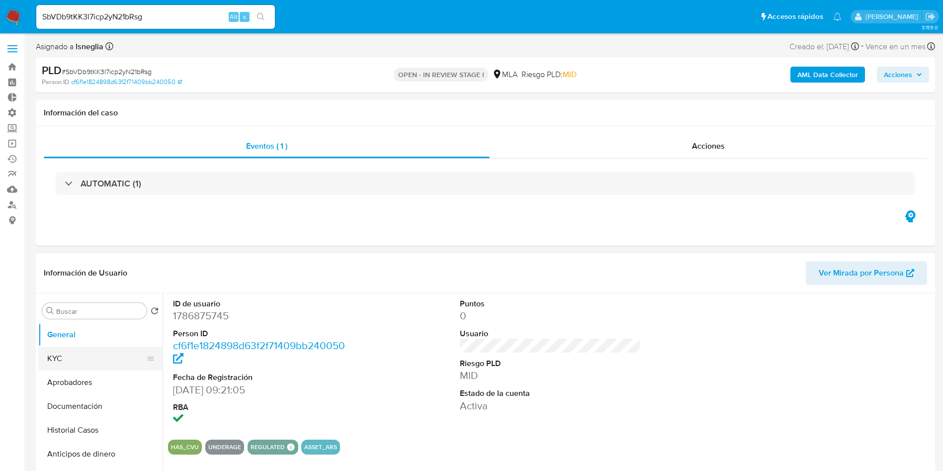
click at [75, 366] on button "KYC" at bounding box center [96, 359] width 116 height 24
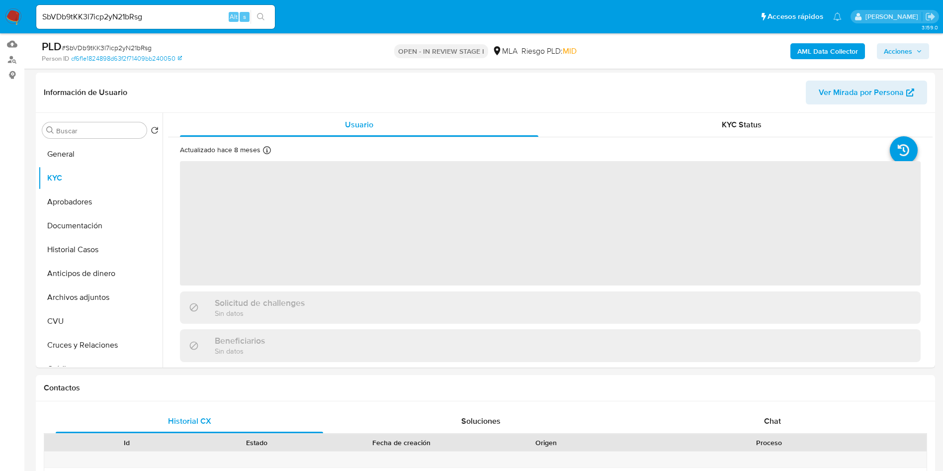
scroll to position [149, 0]
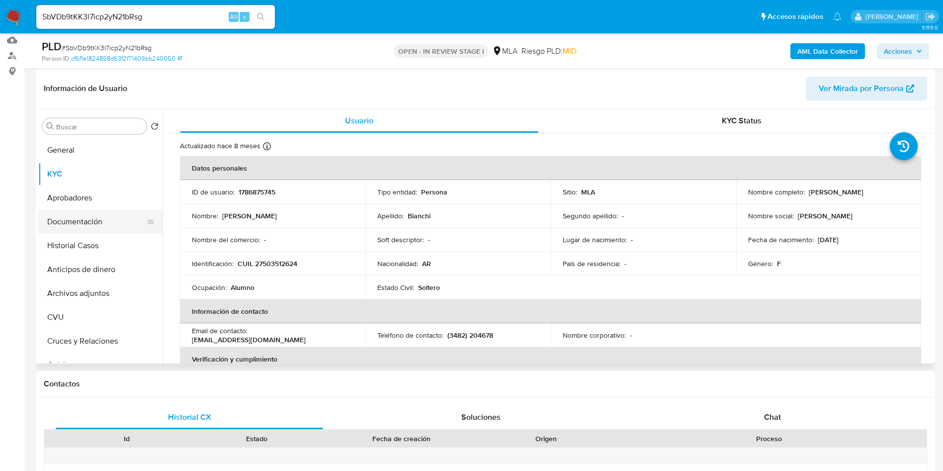
click at [70, 214] on button "Documentación" at bounding box center [96, 222] width 116 height 24
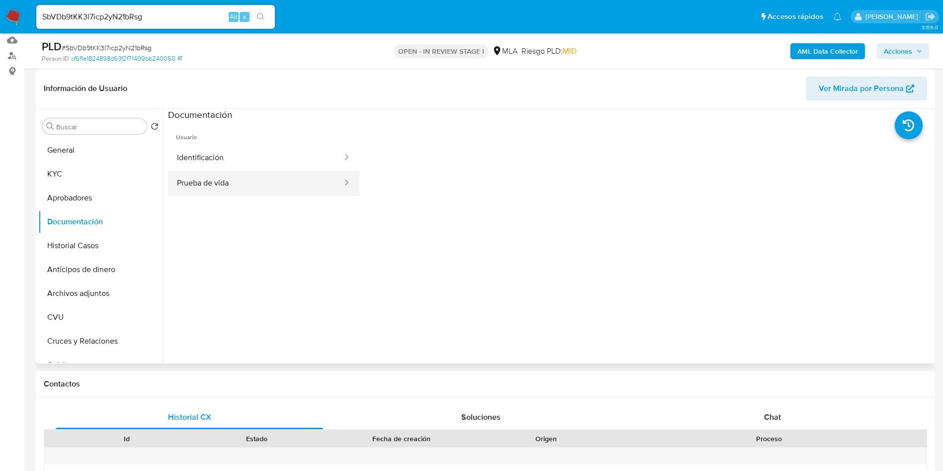
click at [228, 185] on button "Prueba de vida" at bounding box center [256, 183] width 176 height 25
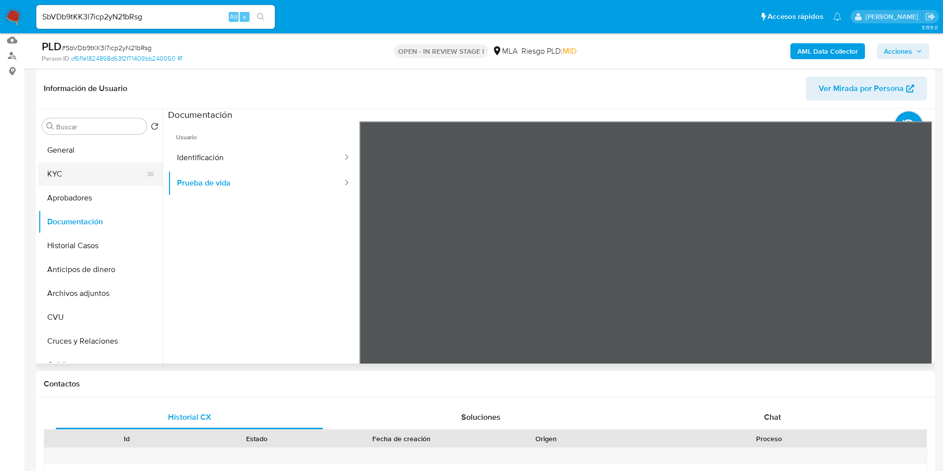
click at [98, 168] on button "KYC" at bounding box center [96, 174] width 116 height 24
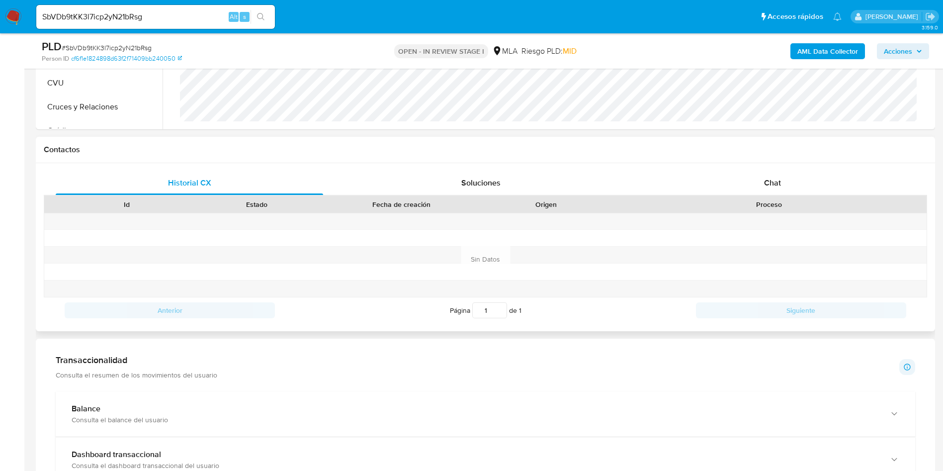
scroll to position [448, 0]
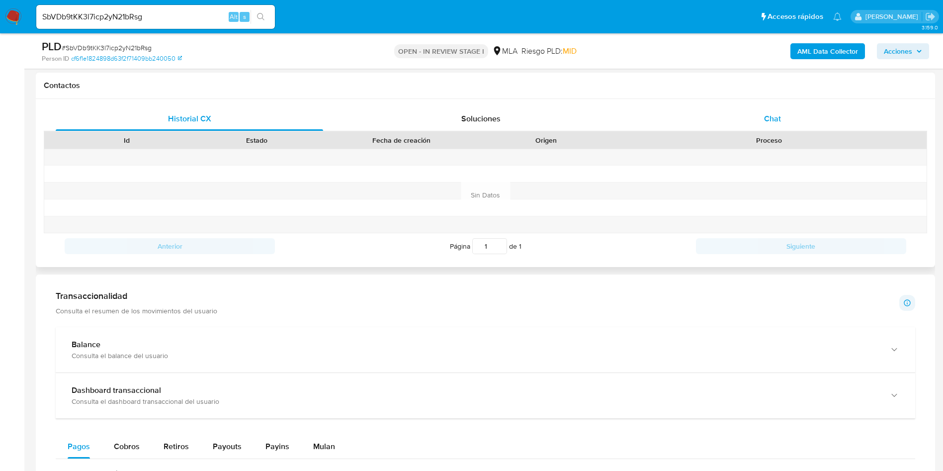
click at [759, 113] on div "Chat" at bounding box center [773, 119] width 268 height 24
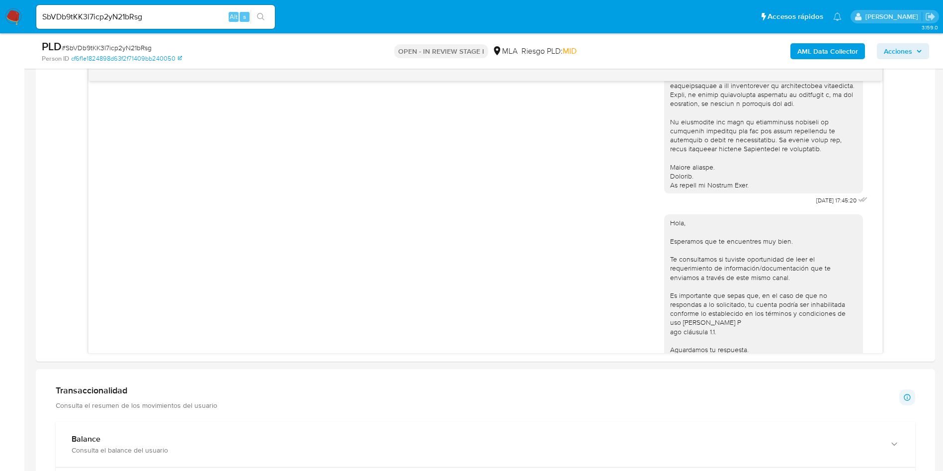
scroll to position [252, 0]
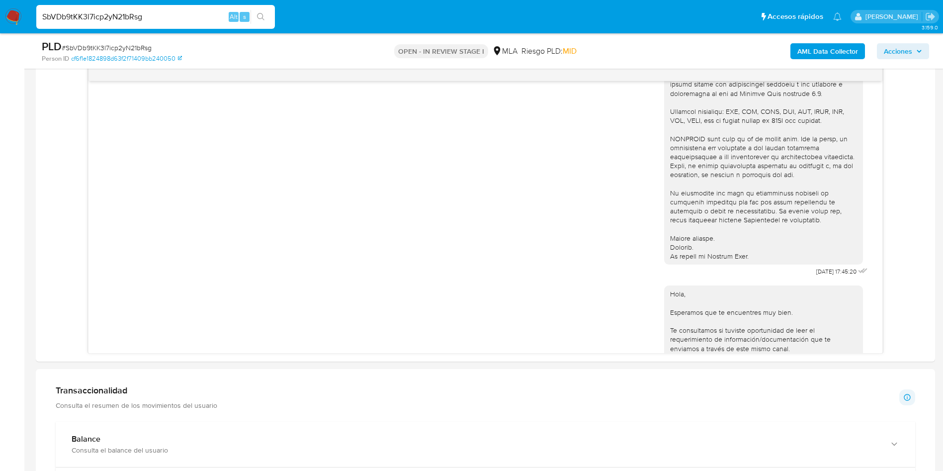
click at [177, 14] on input "SbVDb9tKK3l7icp2yN21bRsg" at bounding box center [155, 16] width 239 height 13
paste input "H2rz3jqTi2IfpNwHKobLHxw7"
type input "H2rz3jqTi2IfpNwHKobLHxw7"
click at [263, 16] on icon "search-icon" at bounding box center [260, 16] width 7 height 7
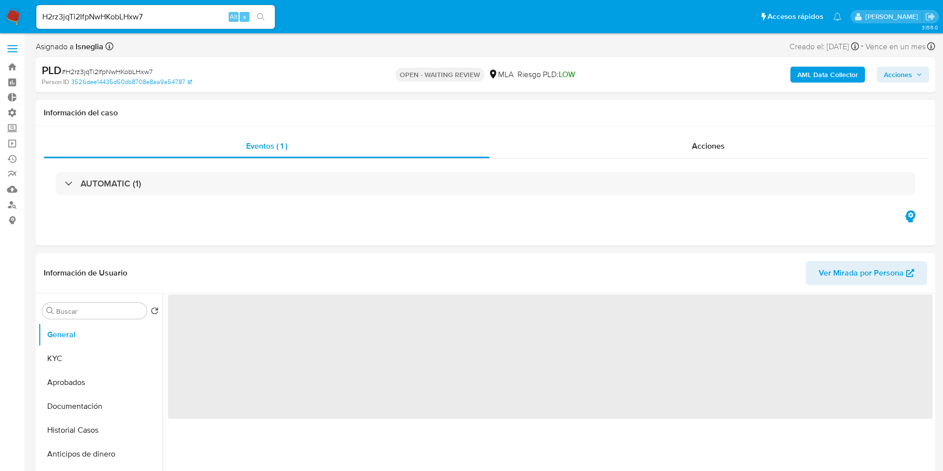
select select "10"
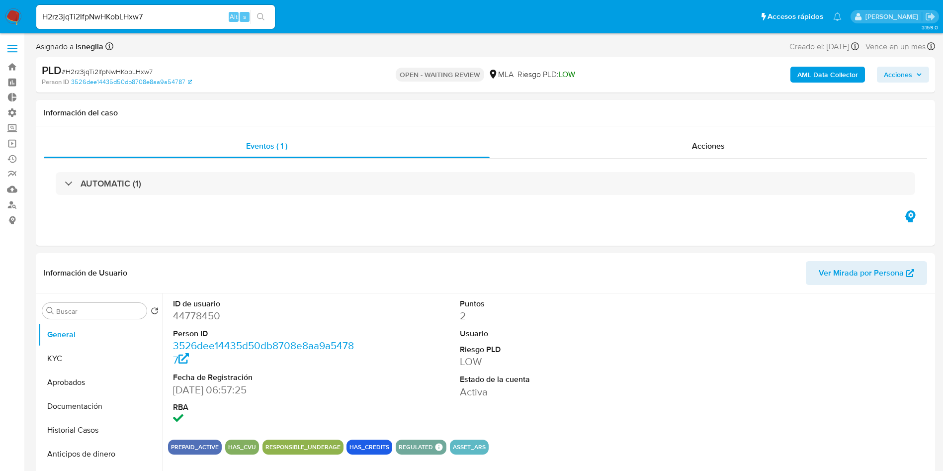
select select "10"
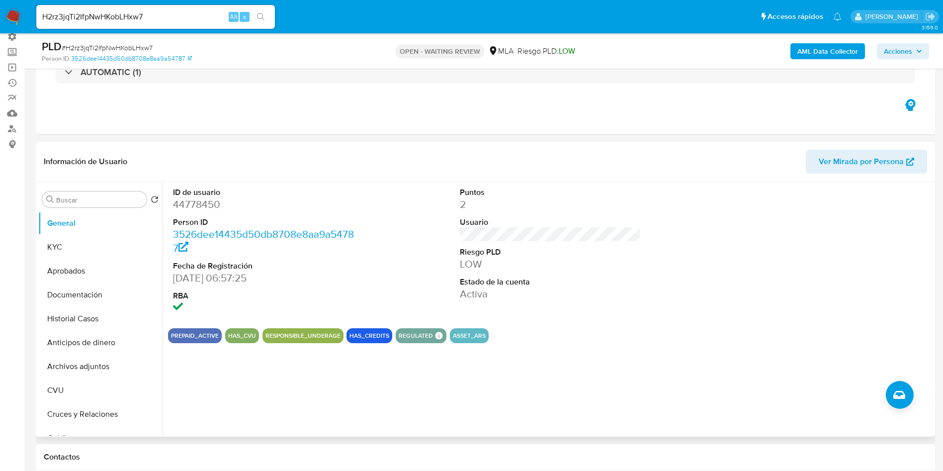
scroll to position [75, 0]
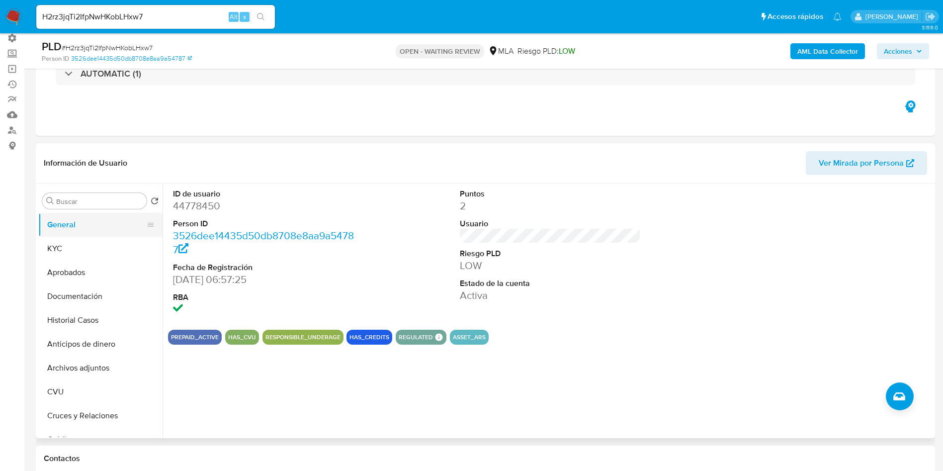
click at [75, 233] on button "General" at bounding box center [96, 225] width 116 height 24
click at [79, 249] on button "KYC" at bounding box center [96, 249] width 116 height 24
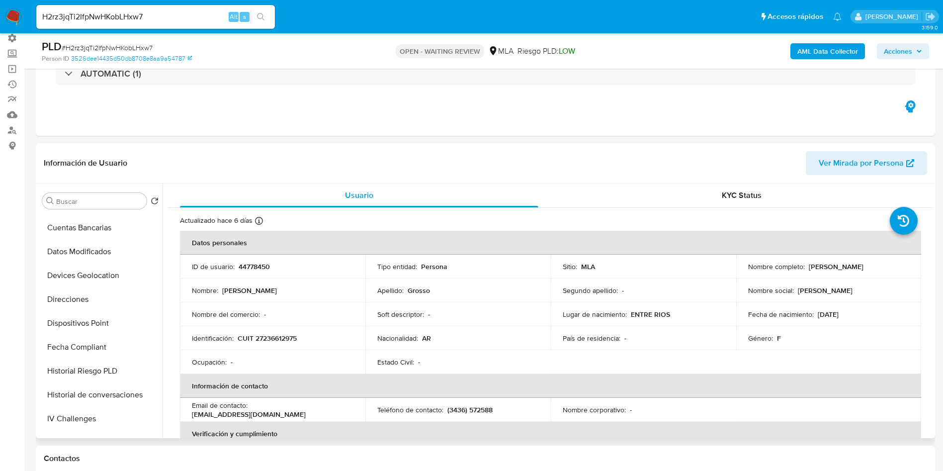
scroll to position [492, 0]
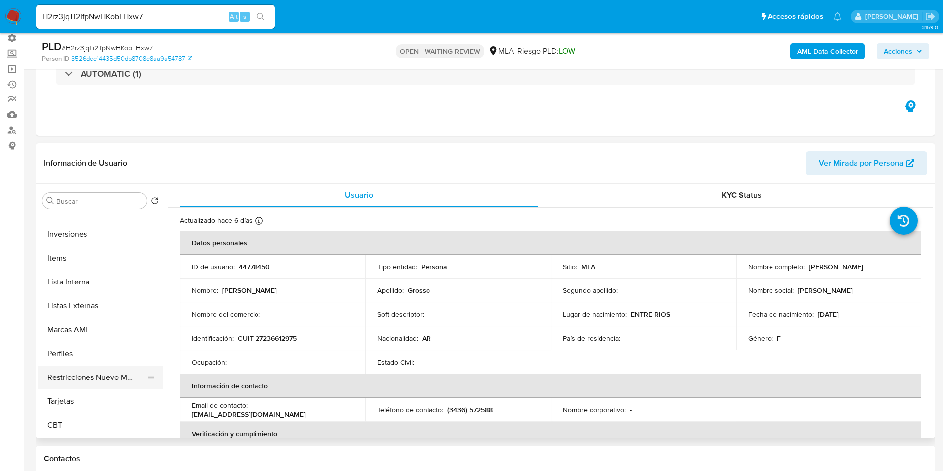
click at [118, 374] on button "Restricciones Nuevo Mundo" at bounding box center [96, 377] width 116 height 24
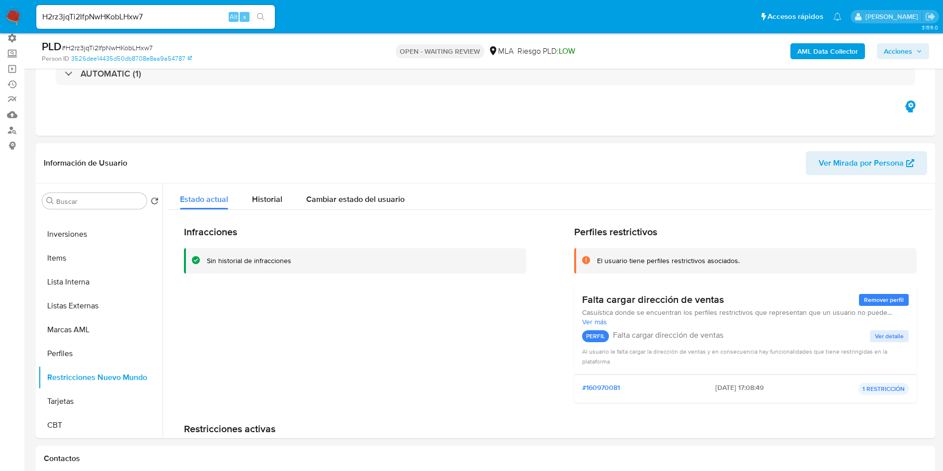
scroll to position [149, 0]
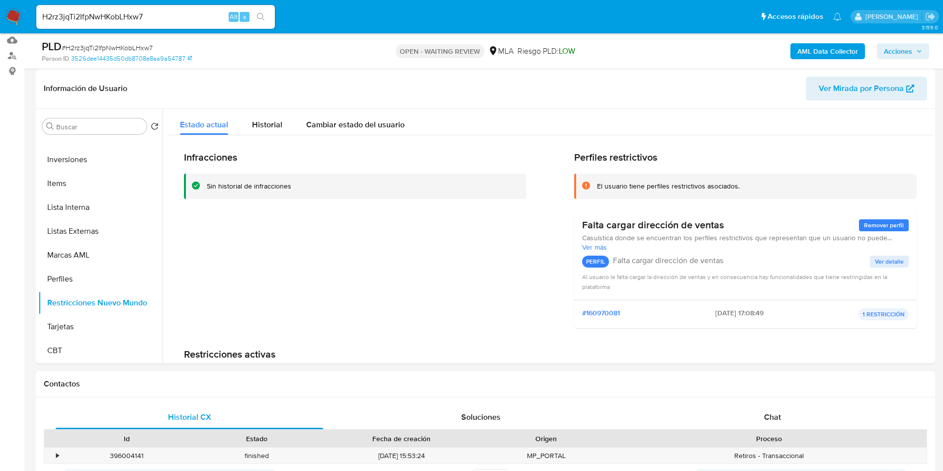
click at [203, 17] on input "H2rz3jqTi2IfpNwHKobLHxw7" at bounding box center [155, 16] width 239 height 13
paste input "leeLuUyeSa0yYEnYWl3goiAa"
type input "leeLuUyeSa0yYEnYWl3goiAa"
click at [262, 20] on icon "search-icon" at bounding box center [261, 17] width 8 height 8
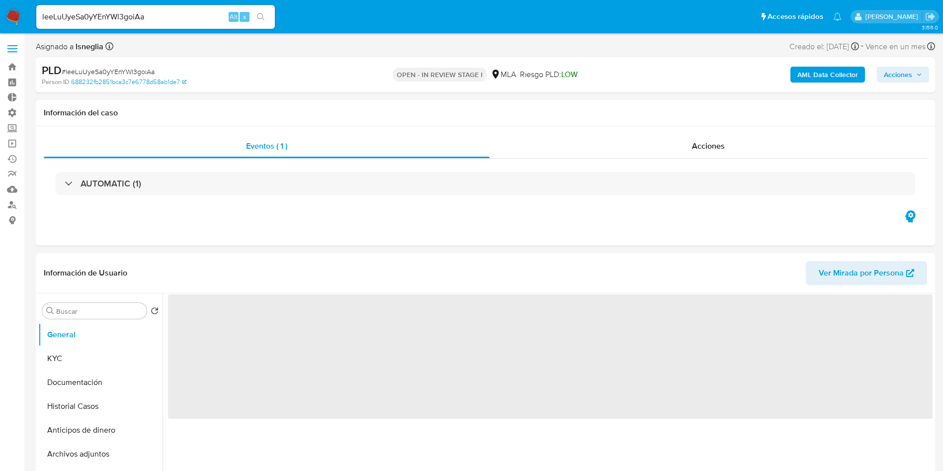
select select "10"
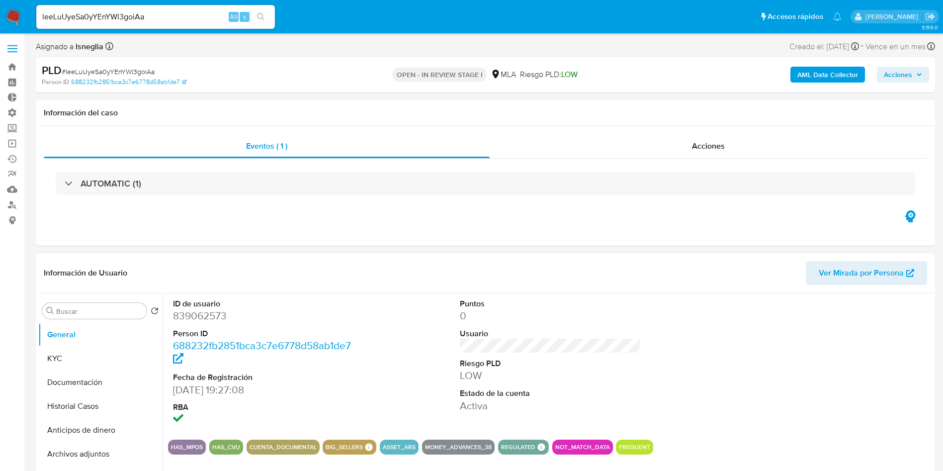
scroll to position [75, 0]
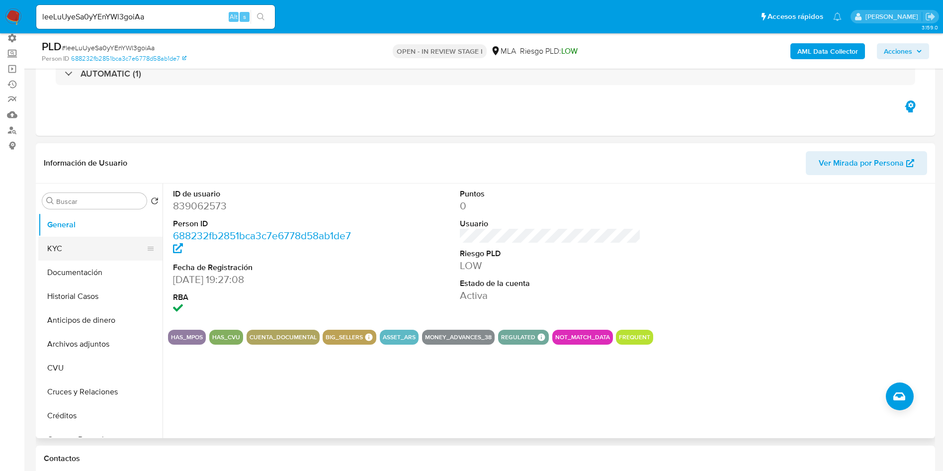
click at [69, 257] on button "KYC" at bounding box center [96, 249] width 116 height 24
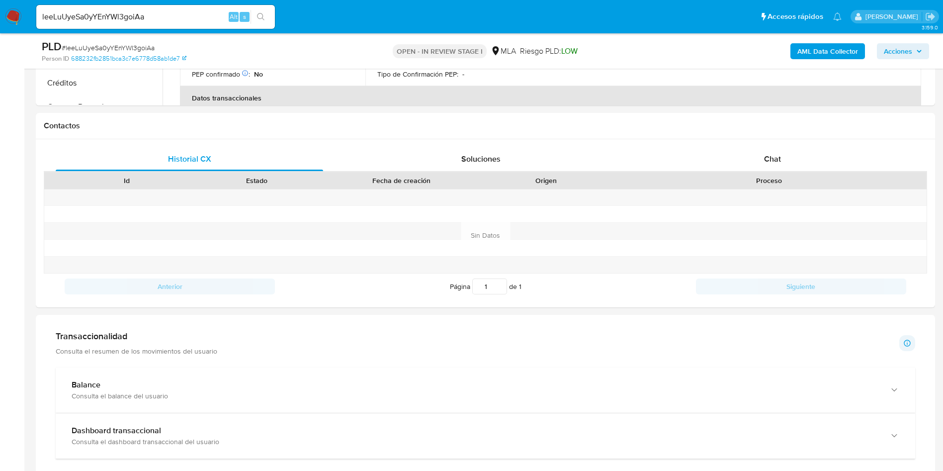
scroll to position [448, 0]
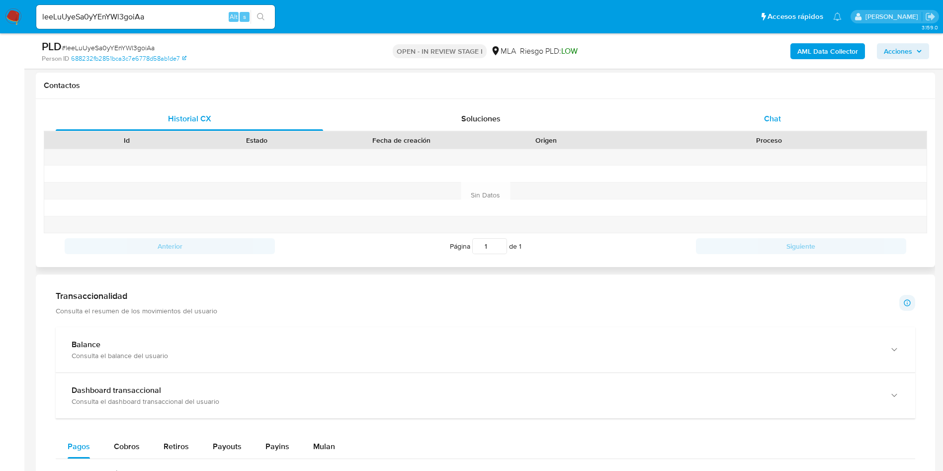
click at [776, 111] on div "Chat" at bounding box center [773, 119] width 268 height 24
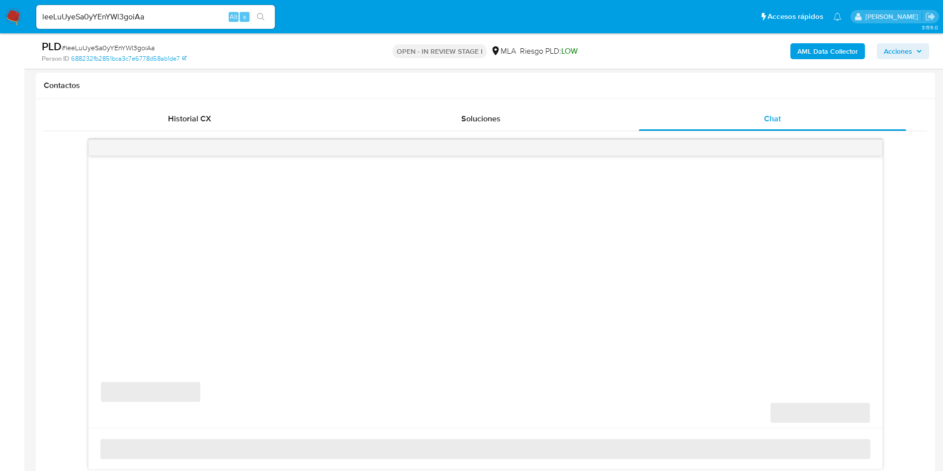
click at [12, 20] on img at bounding box center [13, 16] width 17 height 17
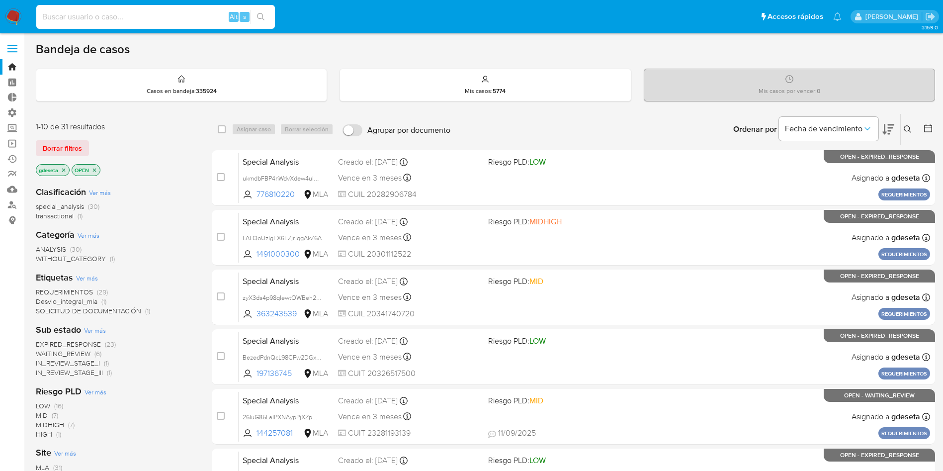
click at [163, 17] on input at bounding box center [155, 16] width 239 height 13
paste input "fetdCpIyc9ouTUAXk5whVY6j"
type input "fetdCpIyc9ouTUAXk5whVY6j"
click at [259, 18] on icon "search-icon" at bounding box center [261, 17] width 8 height 8
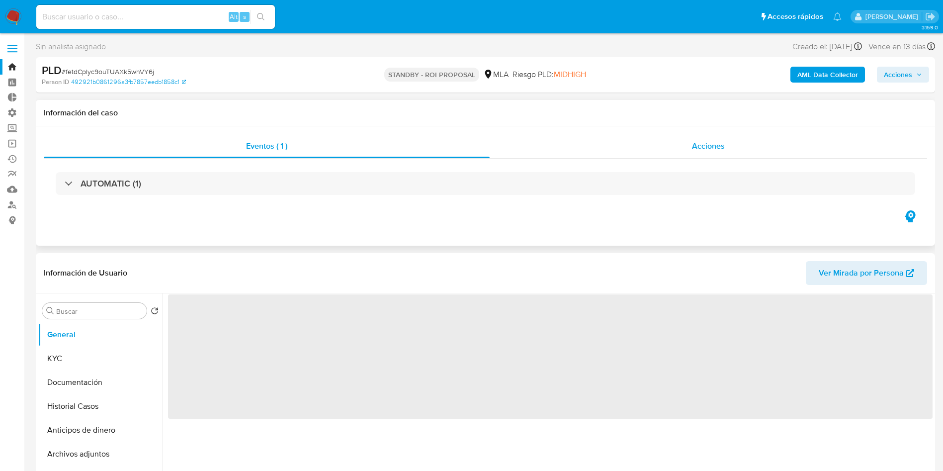
click at [678, 137] on div "Acciones" at bounding box center [709, 146] width 438 height 24
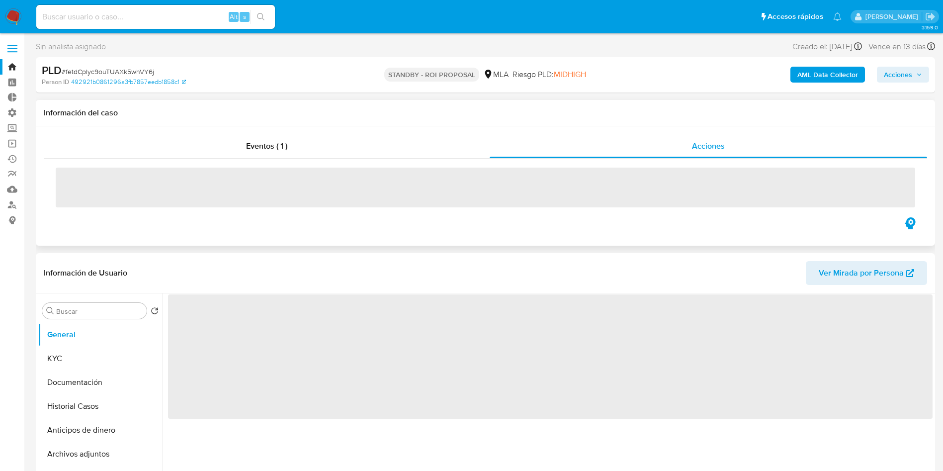
select select "10"
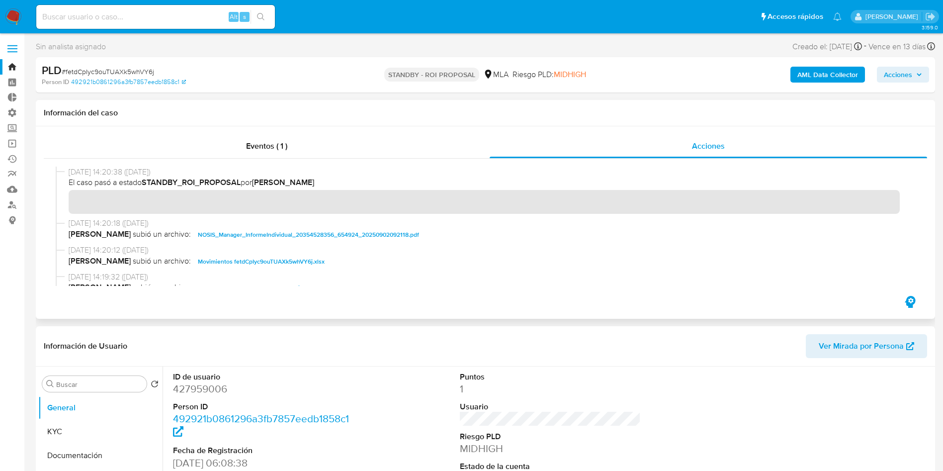
scroll to position [75, 0]
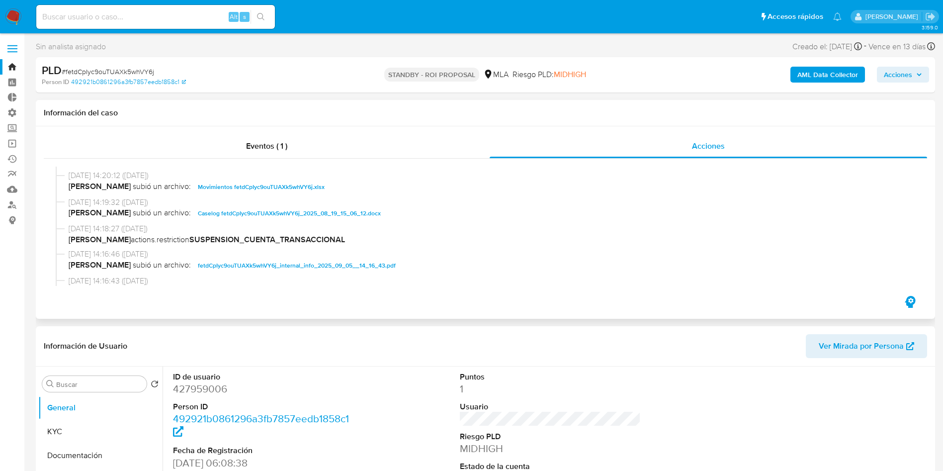
click at [260, 215] on span "Caselog fetdCpIyc9ouTUAXk5whVY6j_2025_08_19_15_06_12.docx" at bounding box center [289, 213] width 183 height 12
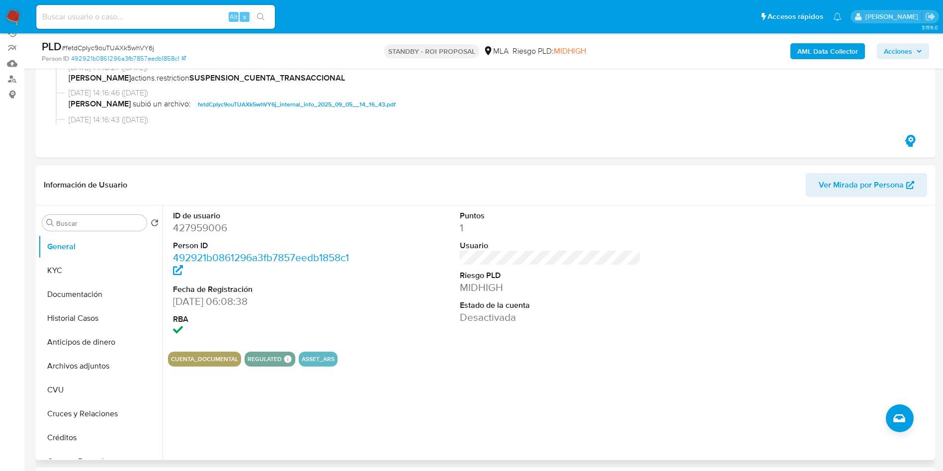
scroll to position [149, 0]
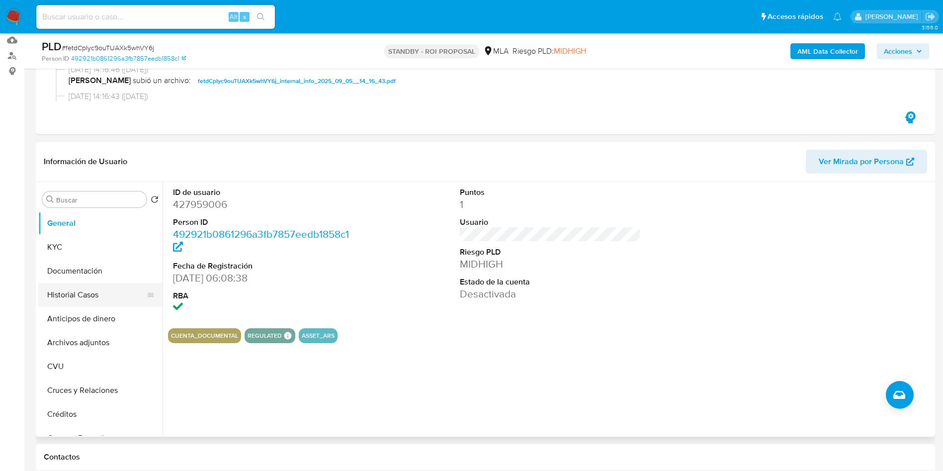
click at [60, 292] on button "Historial Casos" at bounding box center [96, 295] width 116 height 24
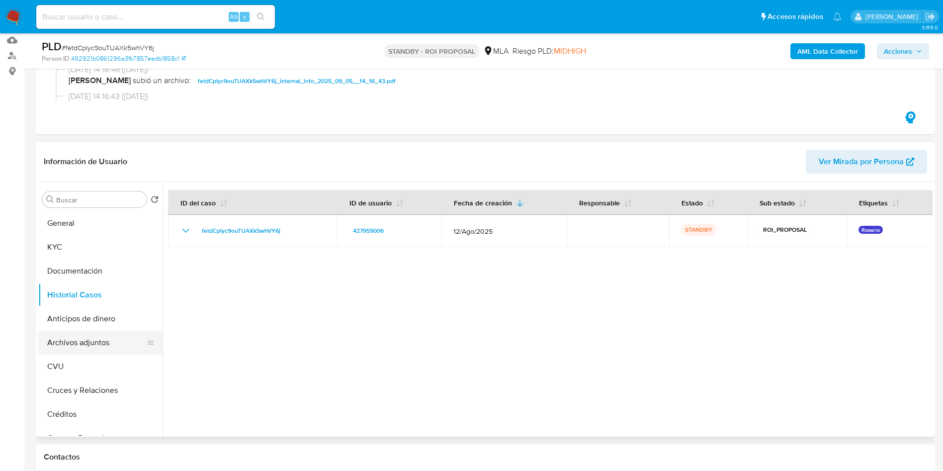
click at [84, 341] on button "Archivos adjuntos" at bounding box center [96, 343] width 116 height 24
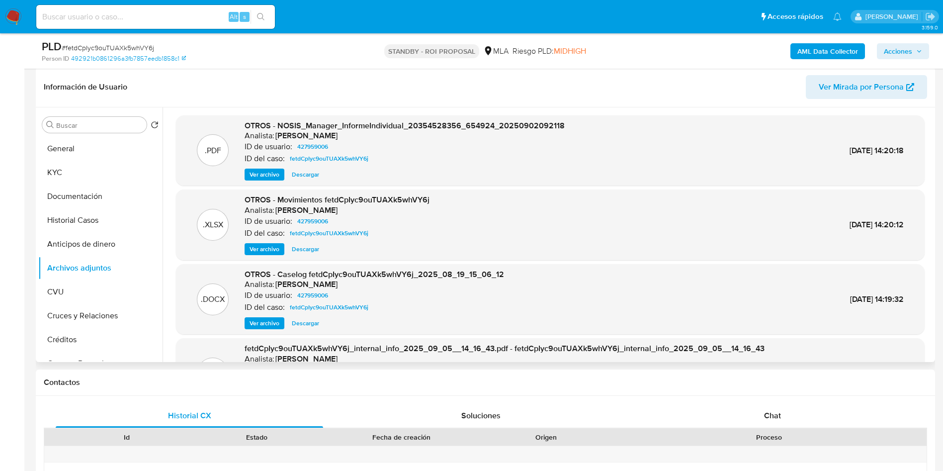
scroll to position [75, 0]
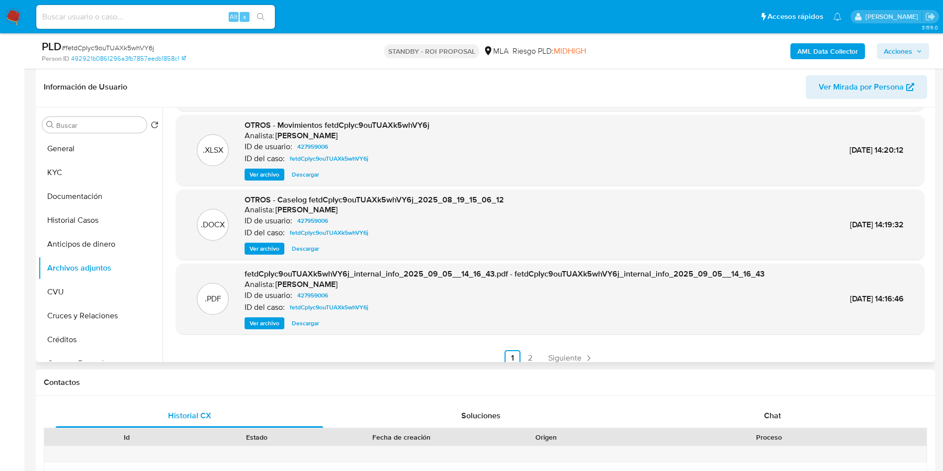
click at [313, 252] on span "Descargar" at bounding box center [305, 249] width 27 height 10
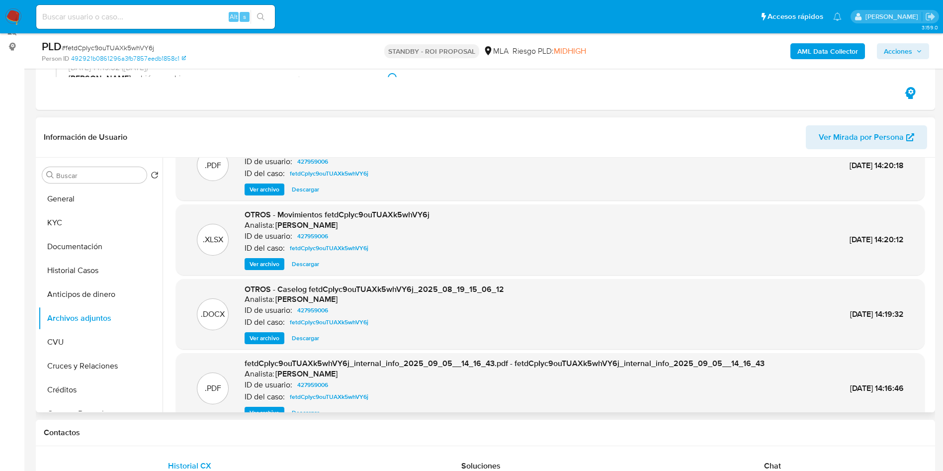
scroll to position [30, 0]
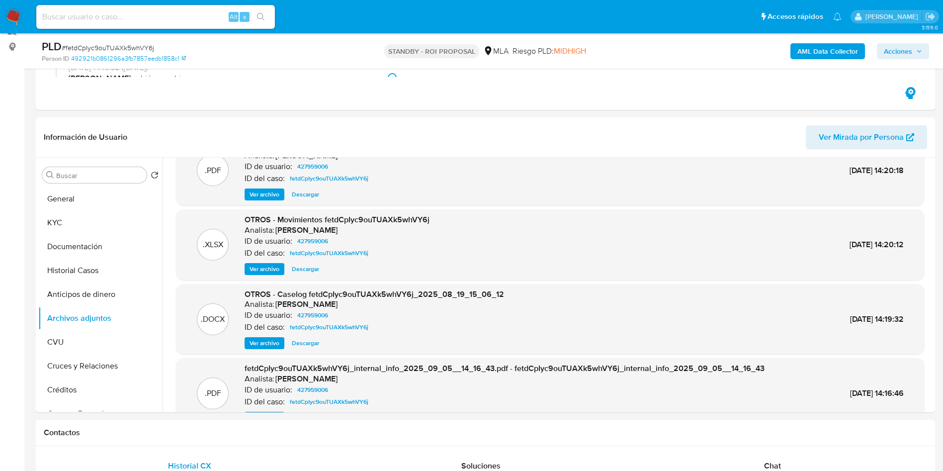
click at [182, 10] on input at bounding box center [155, 16] width 239 height 13
paste input "Way55LykG0yfpmeugw9xwCXp"
type input "Way55LykG0yfpmeugw9xwCXp"
click at [264, 15] on icon "search-icon" at bounding box center [261, 17] width 8 height 8
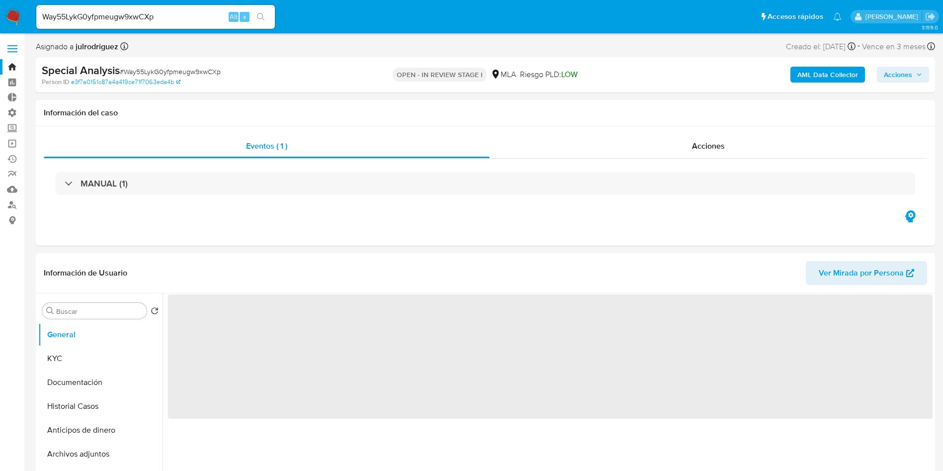
select select "10"
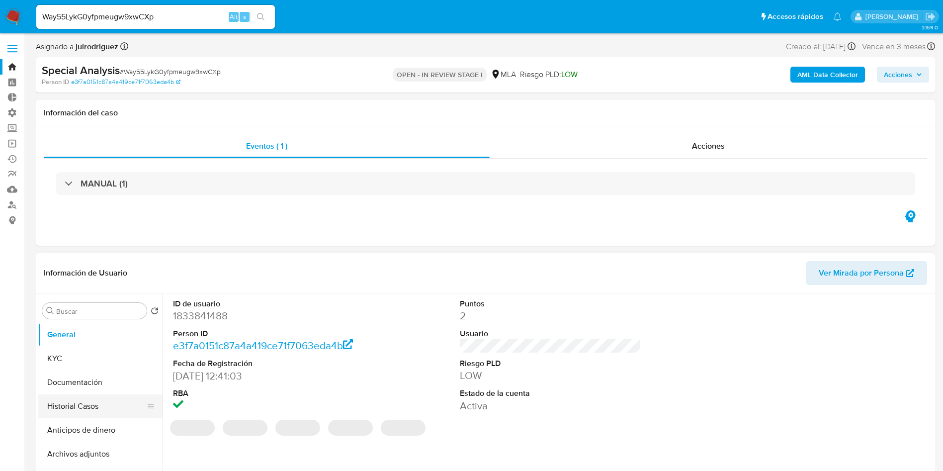
click at [67, 401] on button "Historial Casos" at bounding box center [96, 406] width 116 height 24
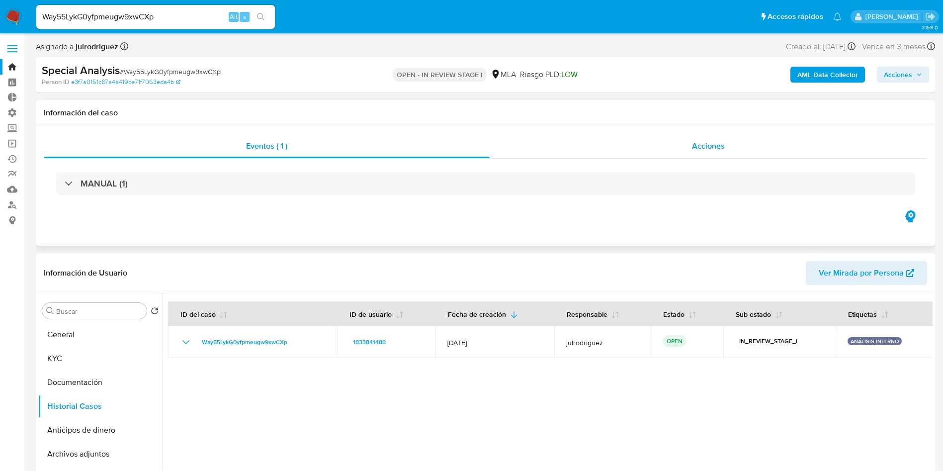
click at [691, 147] on div "Acciones" at bounding box center [709, 146] width 438 height 24
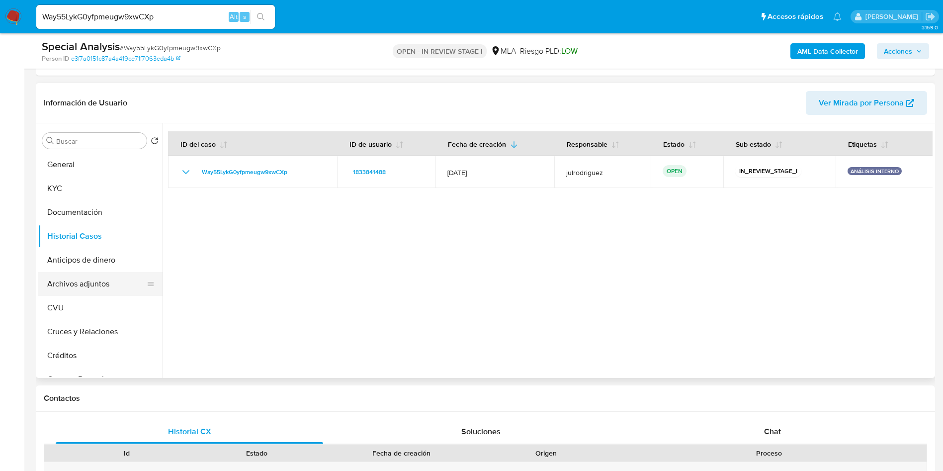
scroll to position [224, 0]
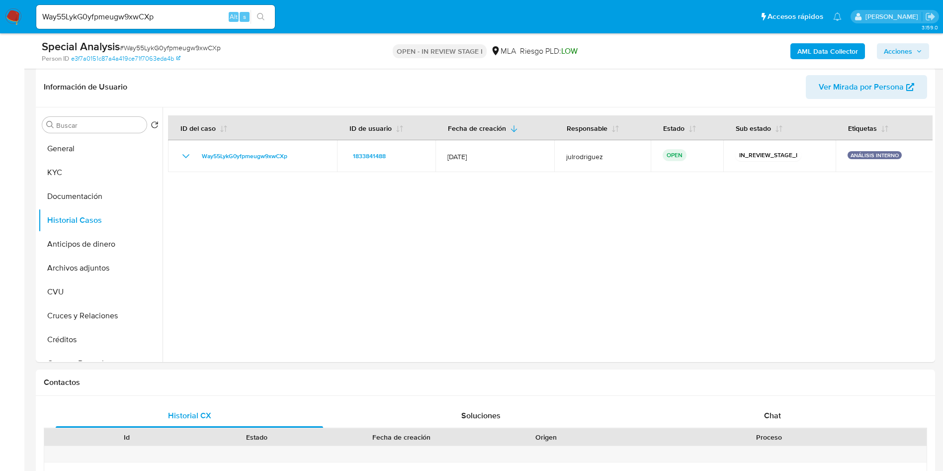
click at [180, 12] on input "Way55LykG0yfpmeugw9xwCXp" at bounding box center [155, 16] width 239 height 13
paste input "fetdCpIyc9ouTUAXk5whVY6j"
type input "fetdCpIyc9ouTUAXk5whVY6j"
click at [266, 16] on button "search-icon" at bounding box center [261, 17] width 20 height 14
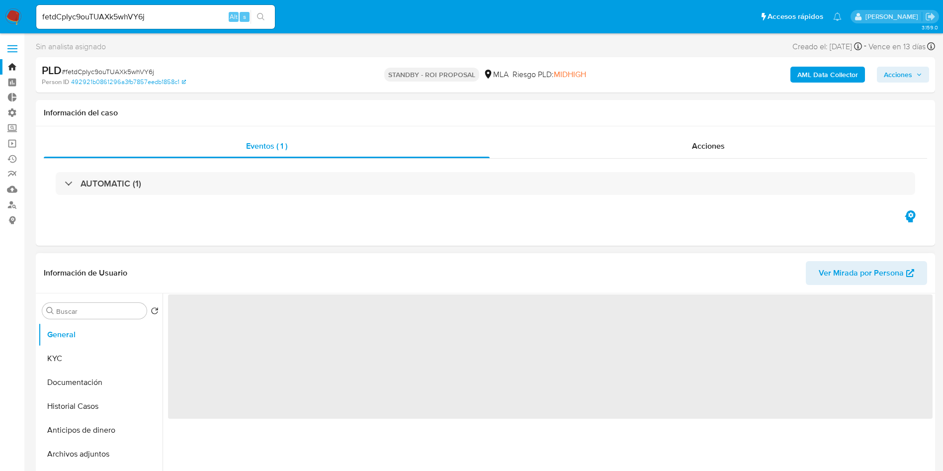
select select "10"
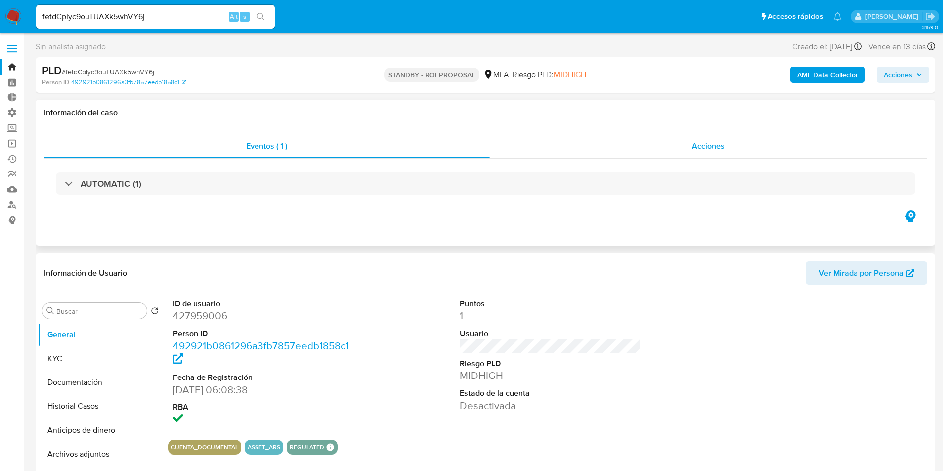
click at [695, 155] on div "Acciones" at bounding box center [709, 146] width 438 height 24
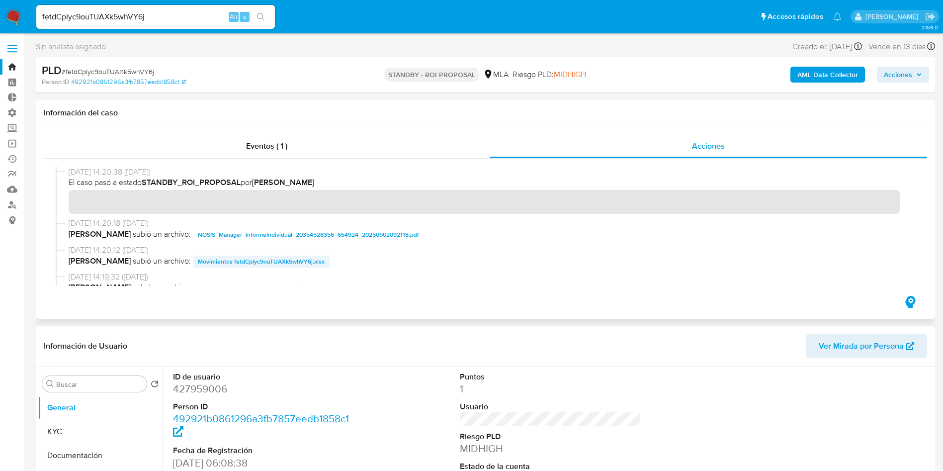
scroll to position [75, 0]
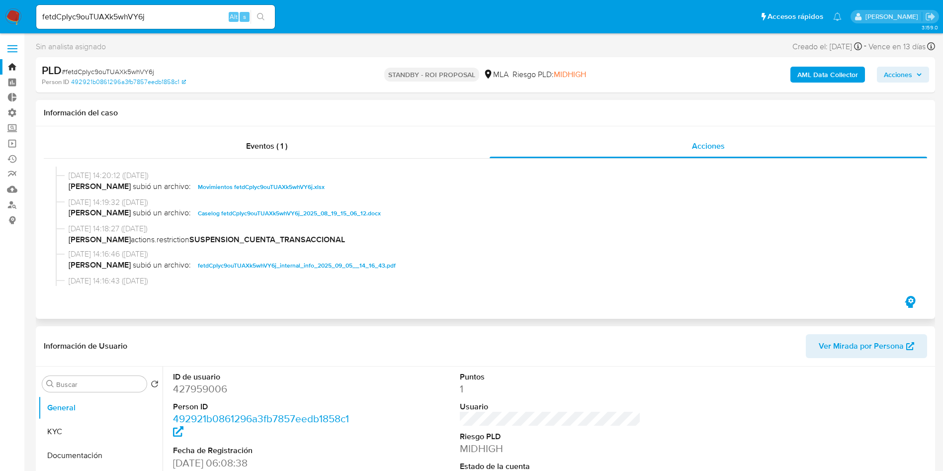
click at [236, 212] on span "Caselog fetdCpIyc9ouTUAXk5whVY6j_2025_08_19_15_06_12.docx" at bounding box center [289, 213] width 183 height 12
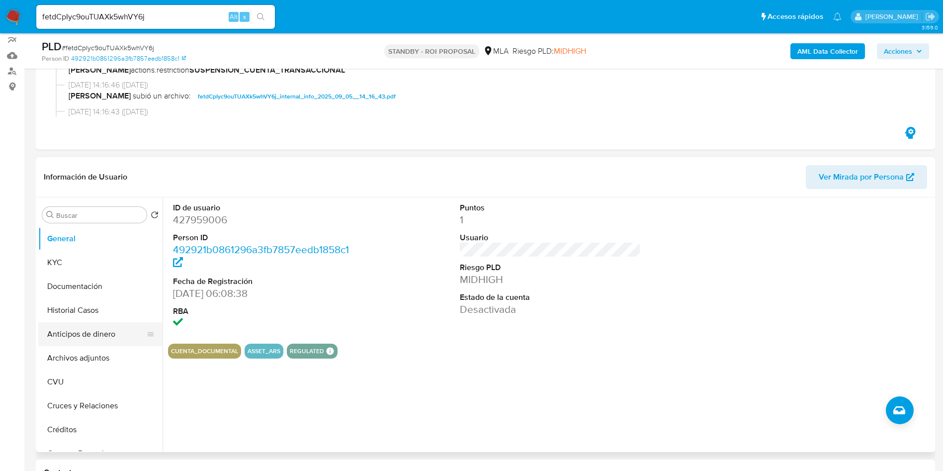
scroll to position [149, 0]
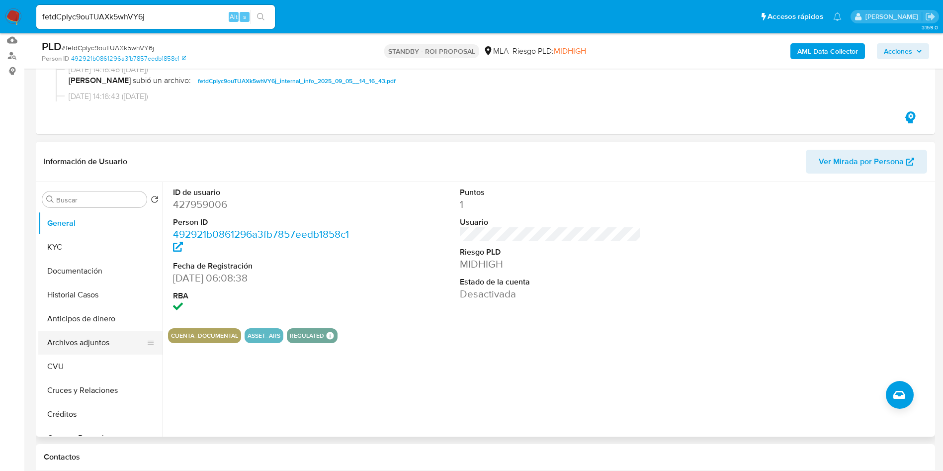
click at [94, 343] on button "Archivos adjuntos" at bounding box center [96, 343] width 116 height 24
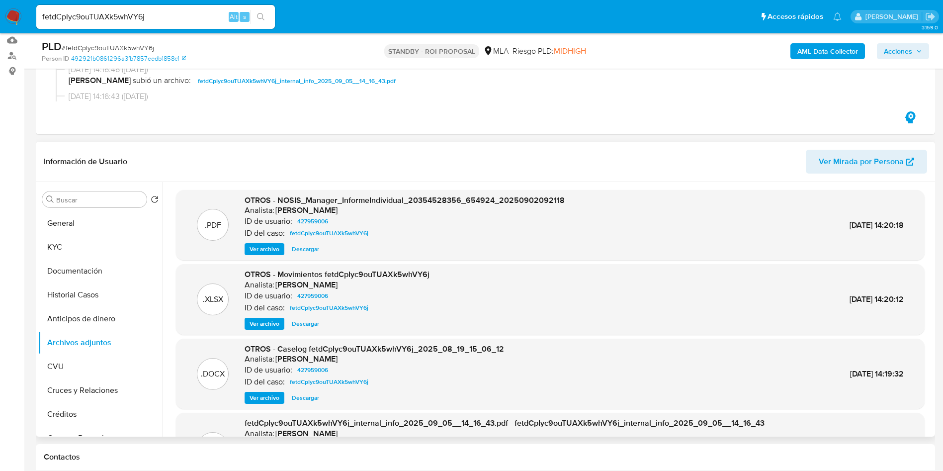
scroll to position [75, 0]
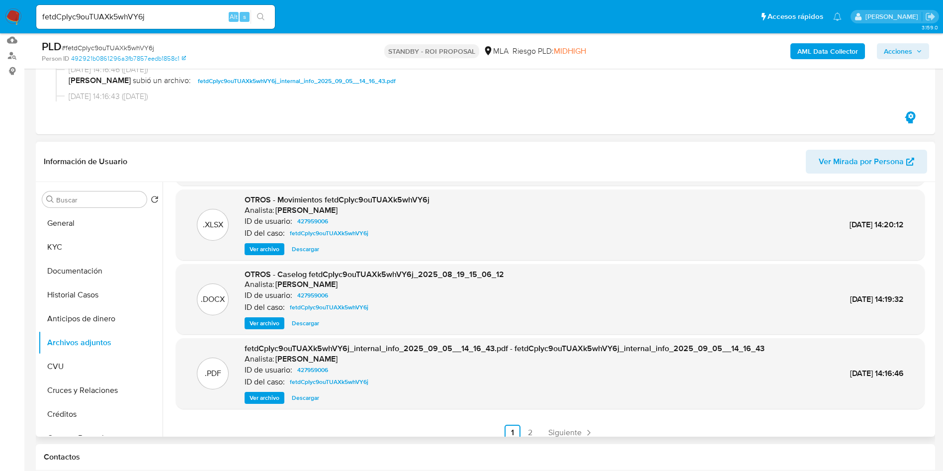
click at [310, 323] on span "Descargar" at bounding box center [305, 323] width 27 height 10
drag, startPoint x: 503, startPoint y: 292, endPoint x: 500, endPoint y: 309, distance: 17.1
click at [504, 302] on div ".DOCX OTROS - Caselog fetdCpIyc9ouTUAXk5whVY6j_2025_08_19_15_06_12 Analista: am…" at bounding box center [550, 299] width 739 height 61
